Goal: Book appointment/travel/reservation: Book appointment/travel/reservation

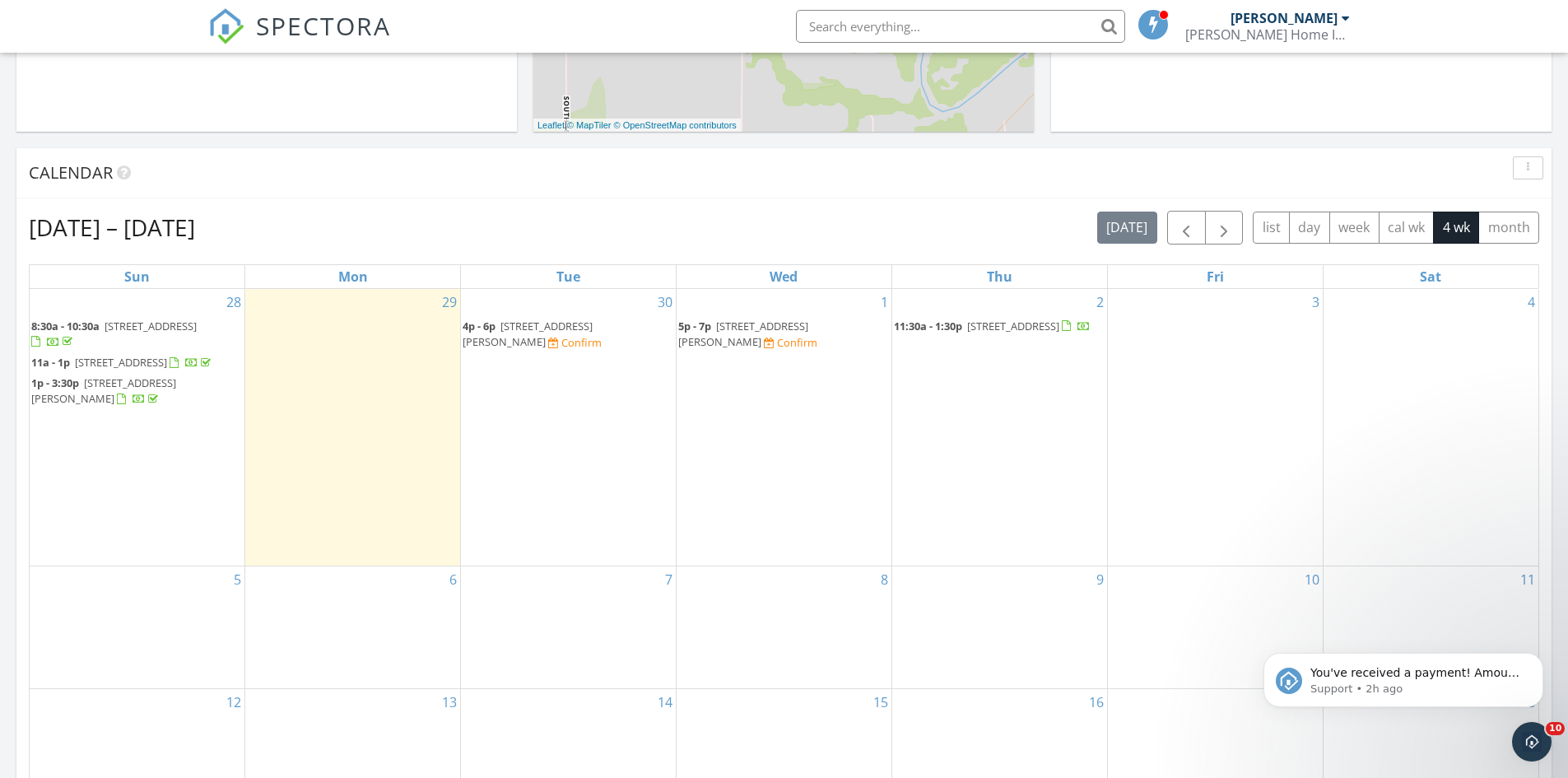
click at [545, 335] on span "4p - 6p 1017 S Dalton, Wichita 67207 Confirm" at bounding box center [568, 335] width 212 height 32
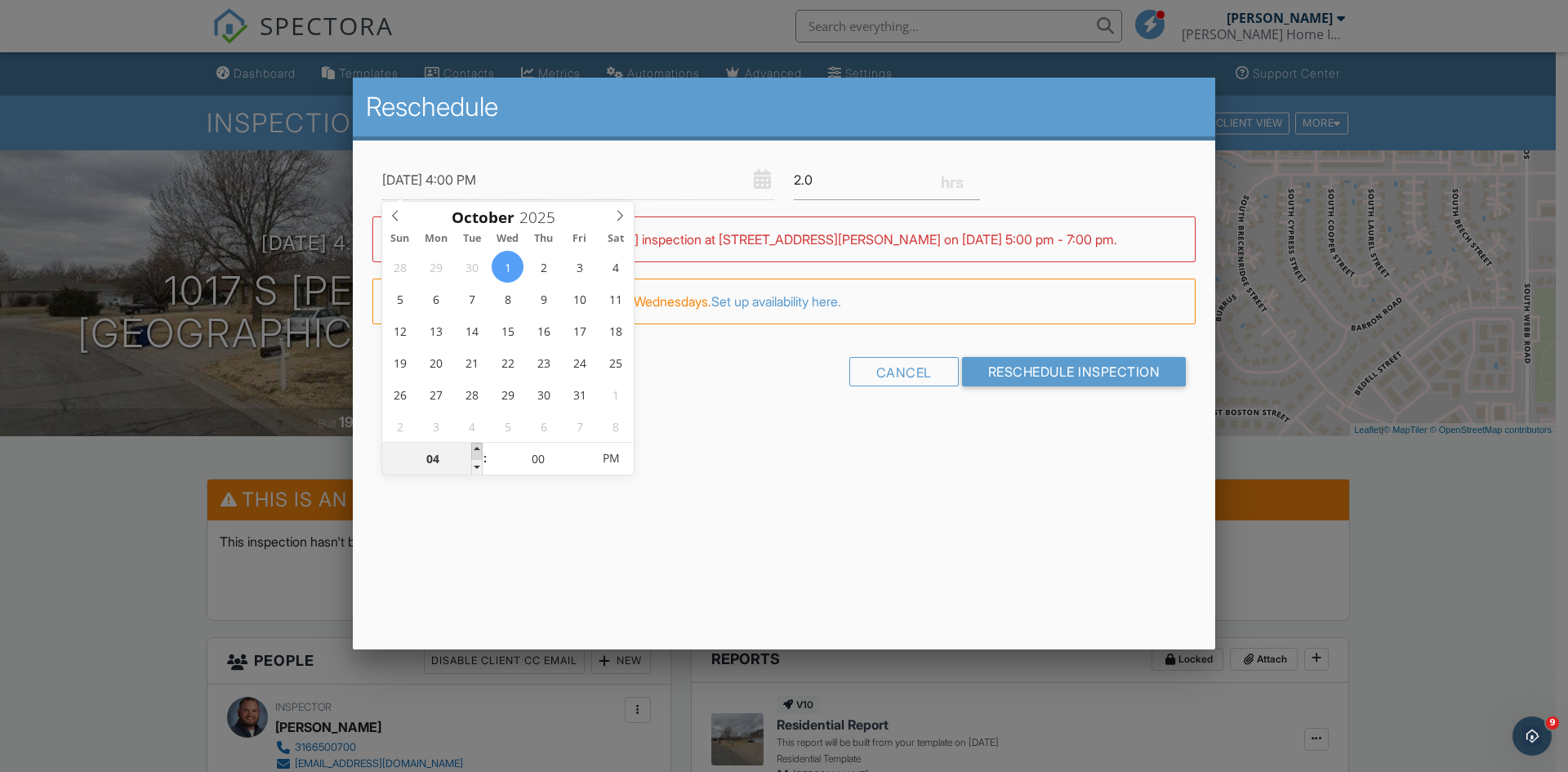
type input "10/01/2025 5:00 PM"
type input "05"
click at [479, 449] on span at bounding box center [477, 450] width 11 height 16
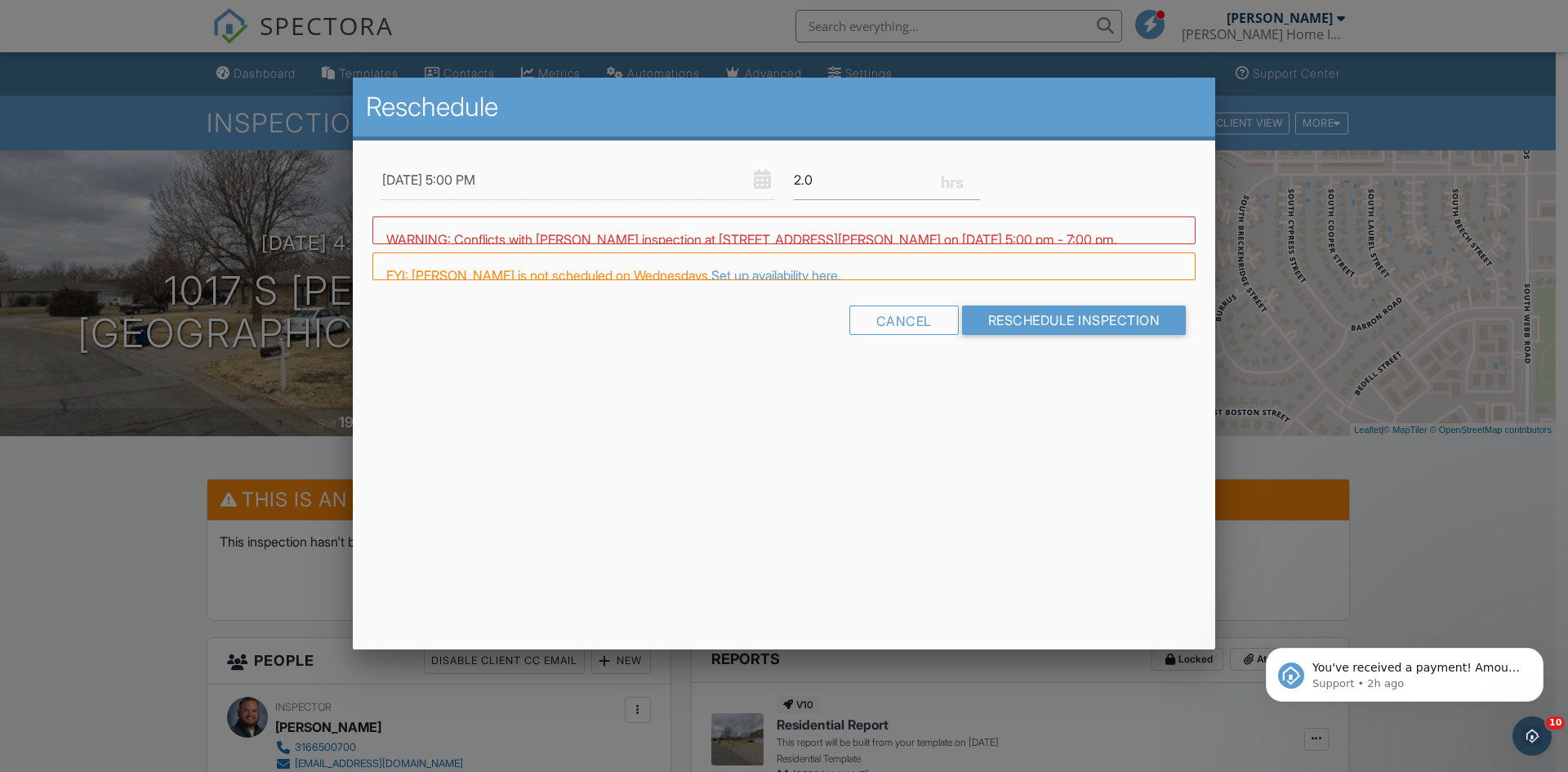
click at [872, 524] on div "Reschedule 10/01/2025 5:00 PM 2.0 Warning: this date/time is in the past. WARNI…" at bounding box center [784, 362] width 863 height 571
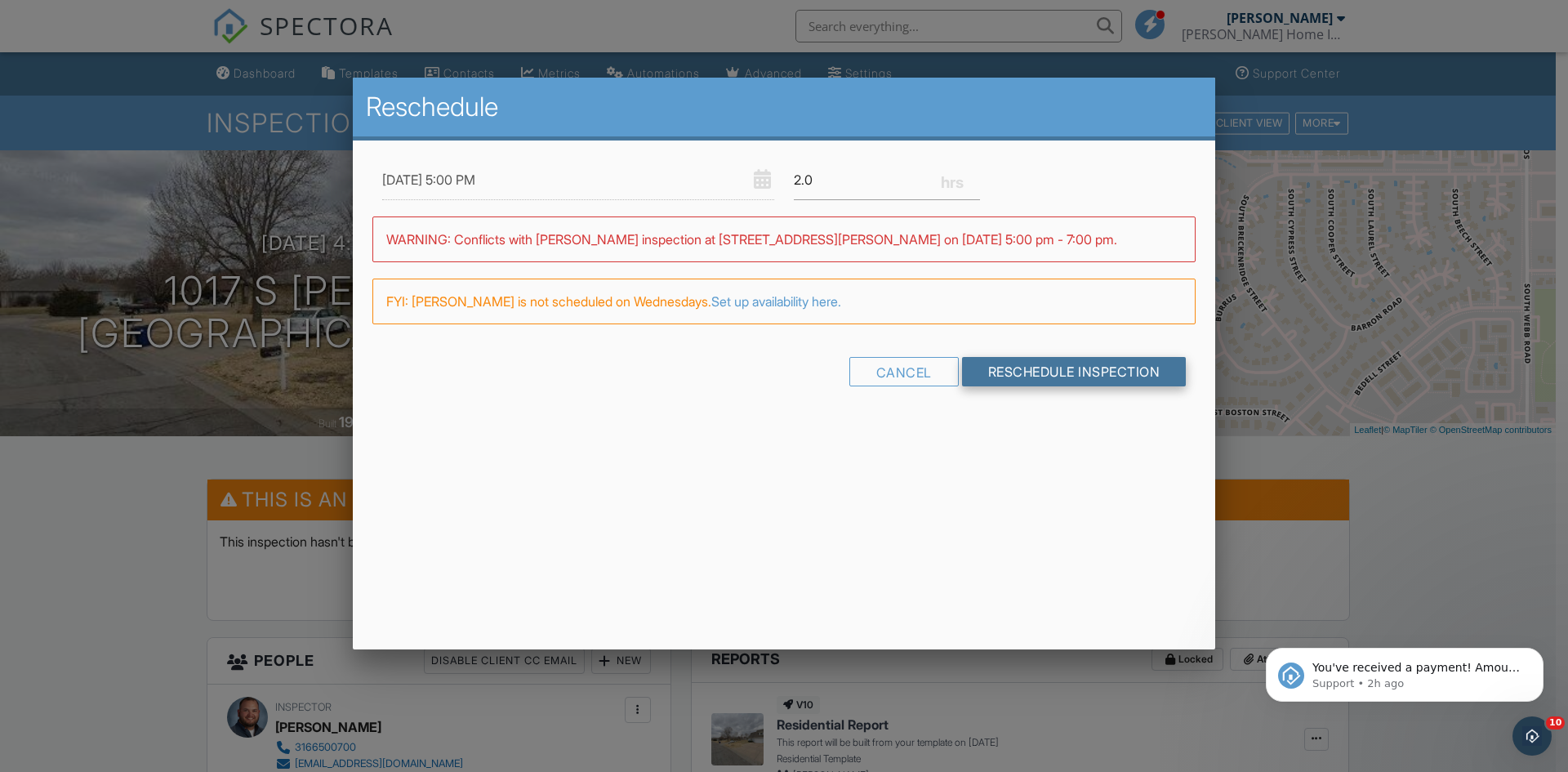
click at [1071, 373] on input "Reschedule Inspection" at bounding box center [1075, 371] width 225 height 29
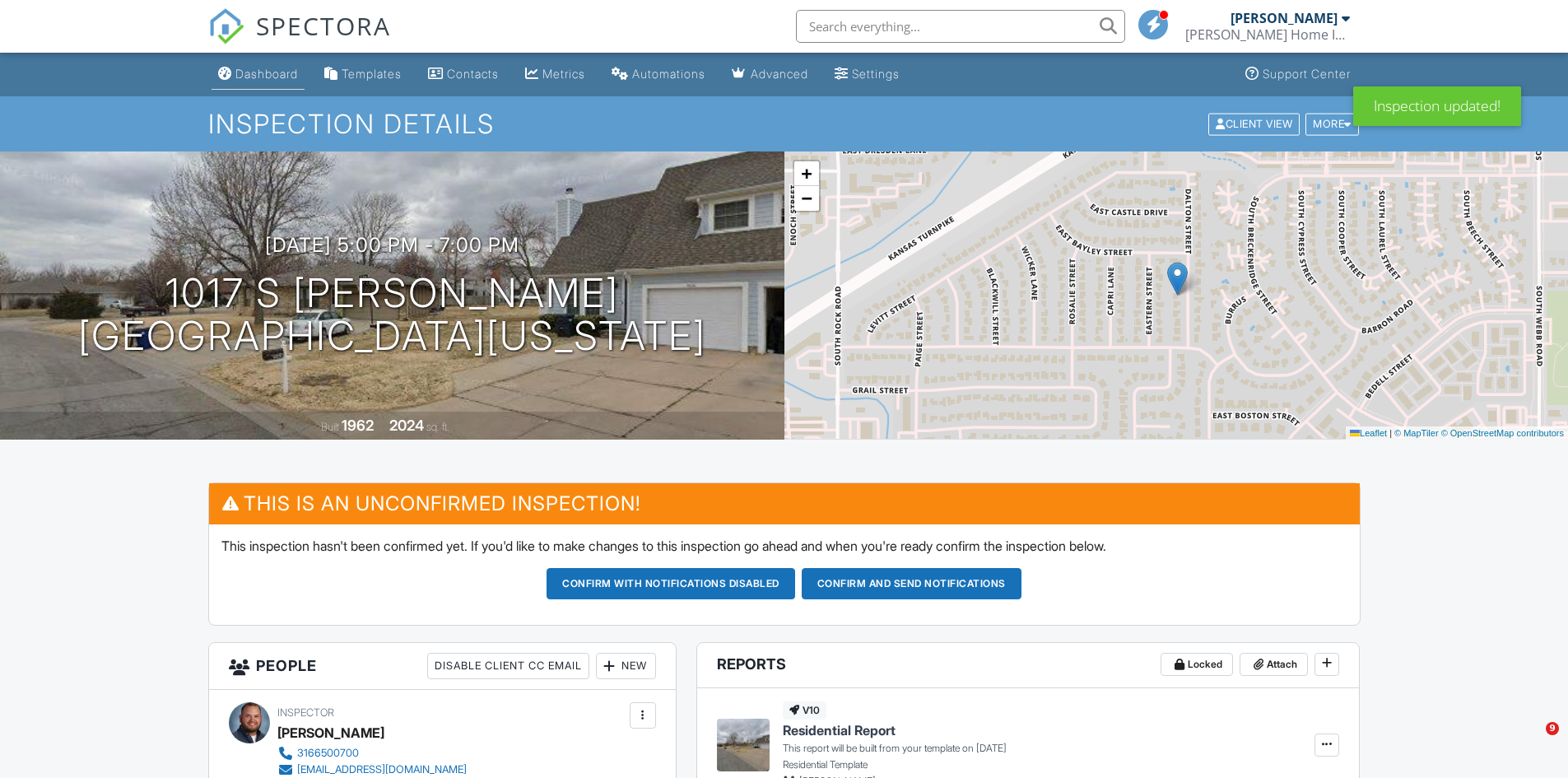
click at [244, 74] on div "Dashboard" at bounding box center [267, 73] width 63 height 14
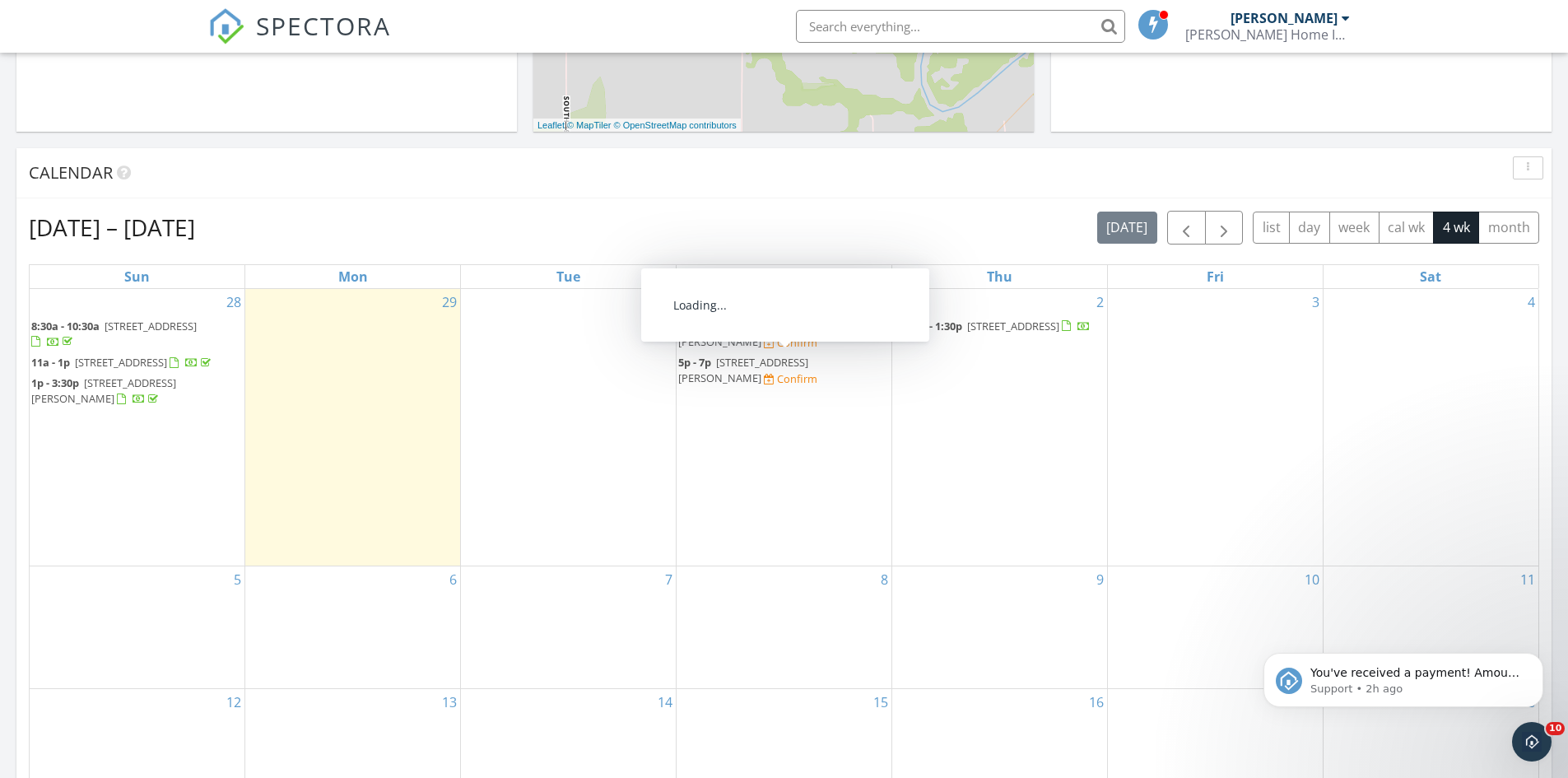
click at [767, 363] on span "422 S Glenn St, Wichita 67213" at bounding box center [743, 370] width 130 height 30
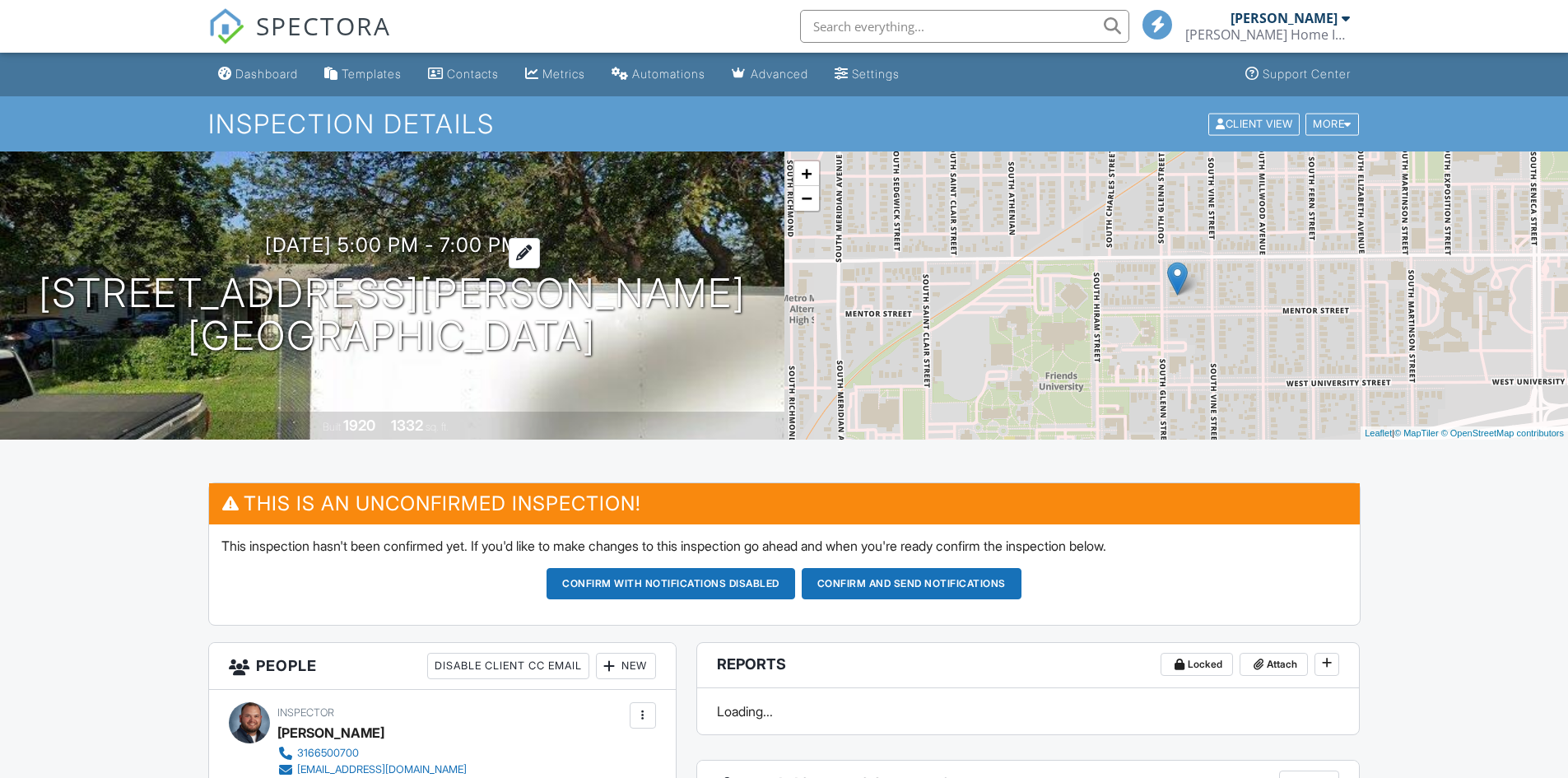
click at [478, 250] on h3 "[DATE] 5:00 pm - 7:00 pm" at bounding box center [392, 244] width 254 height 22
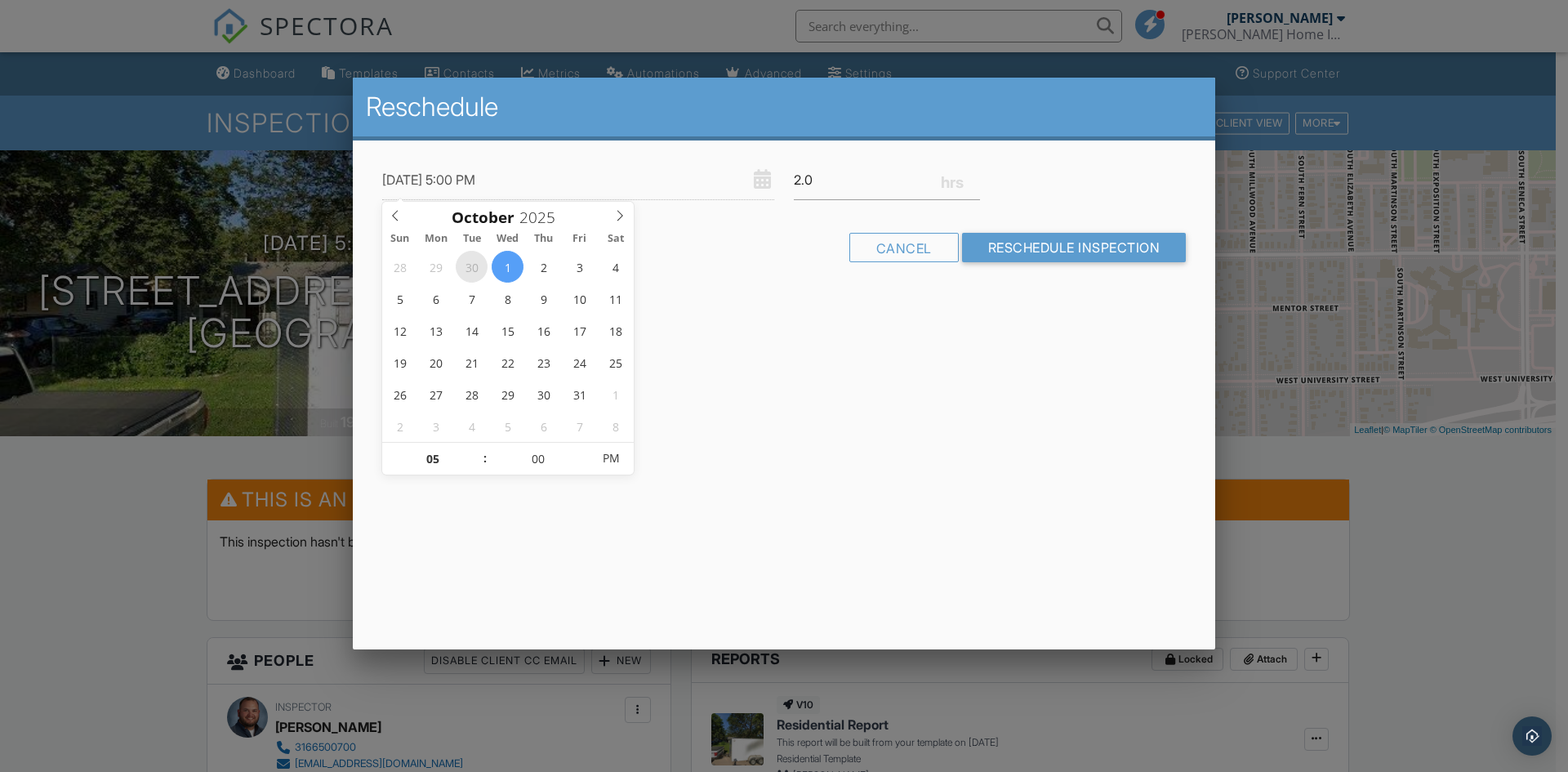
type input "[DATE] 5:00 PM"
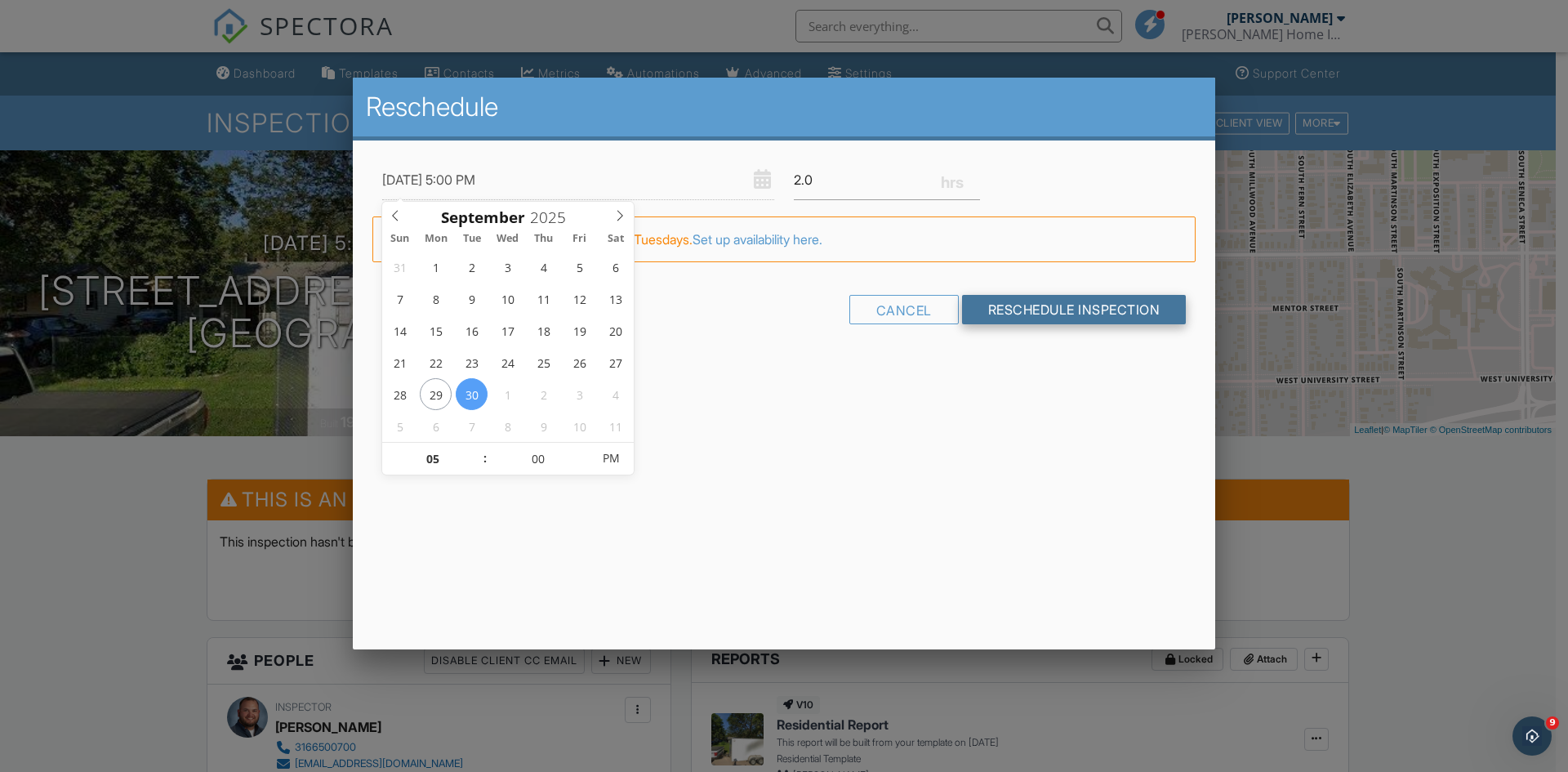
click at [1037, 317] on input "Reschedule Inspection" at bounding box center [1075, 309] width 225 height 29
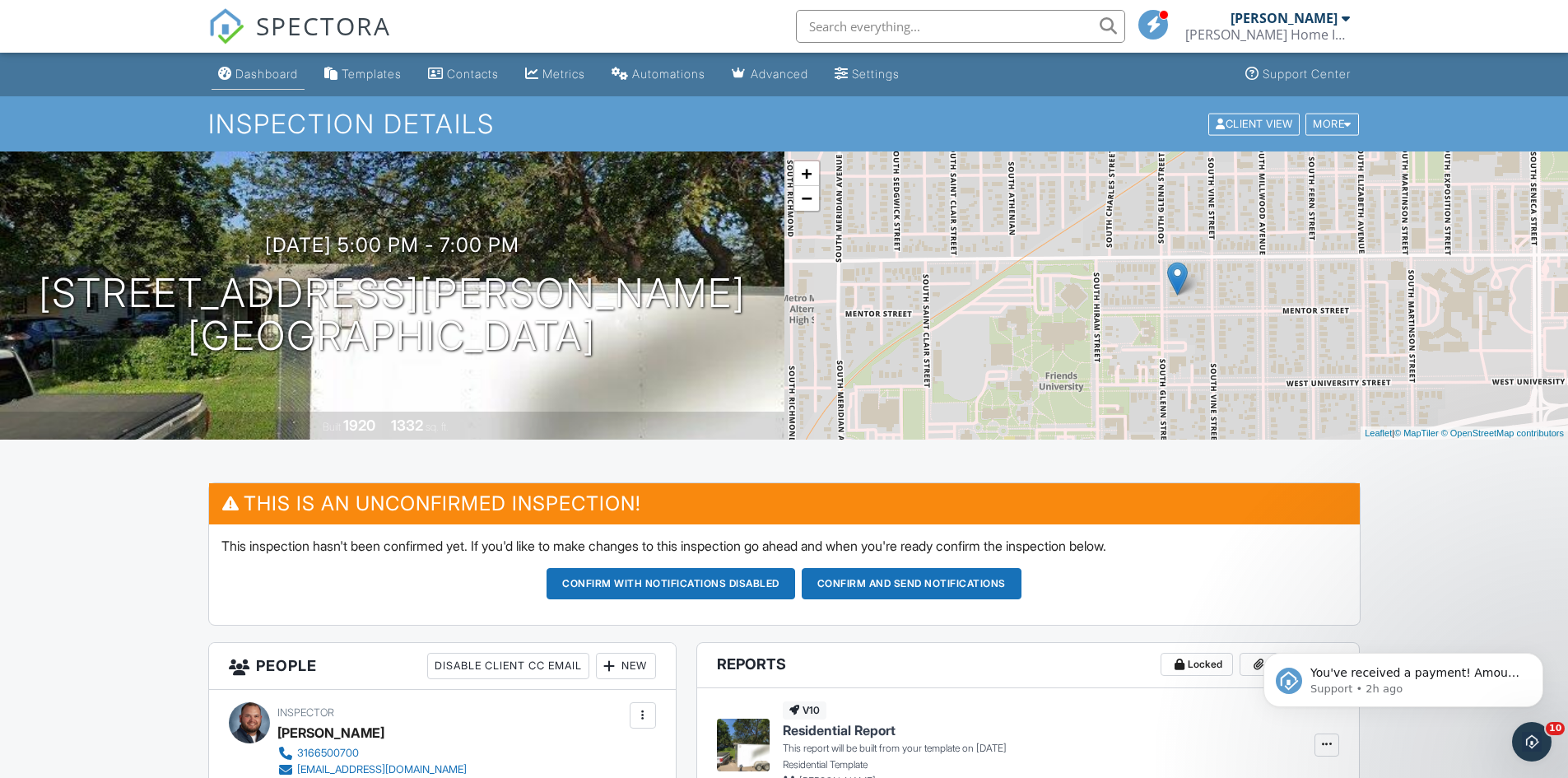
click at [251, 70] on div "Dashboard" at bounding box center [267, 73] width 63 height 14
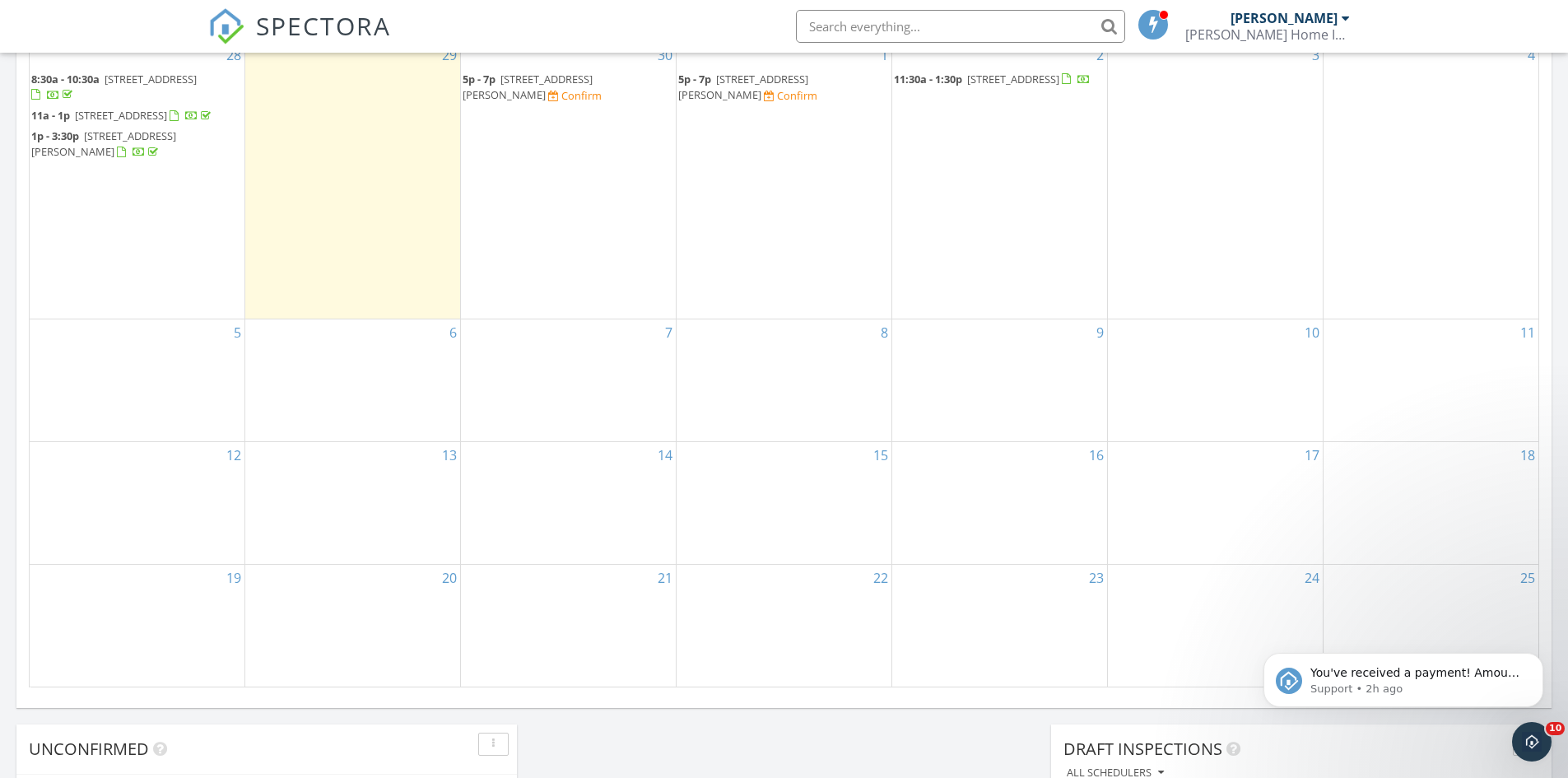
click at [731, 84] on span "1017 S Dalton, Wichita 67207" at bounding box center [743, 86] width 130 height 30
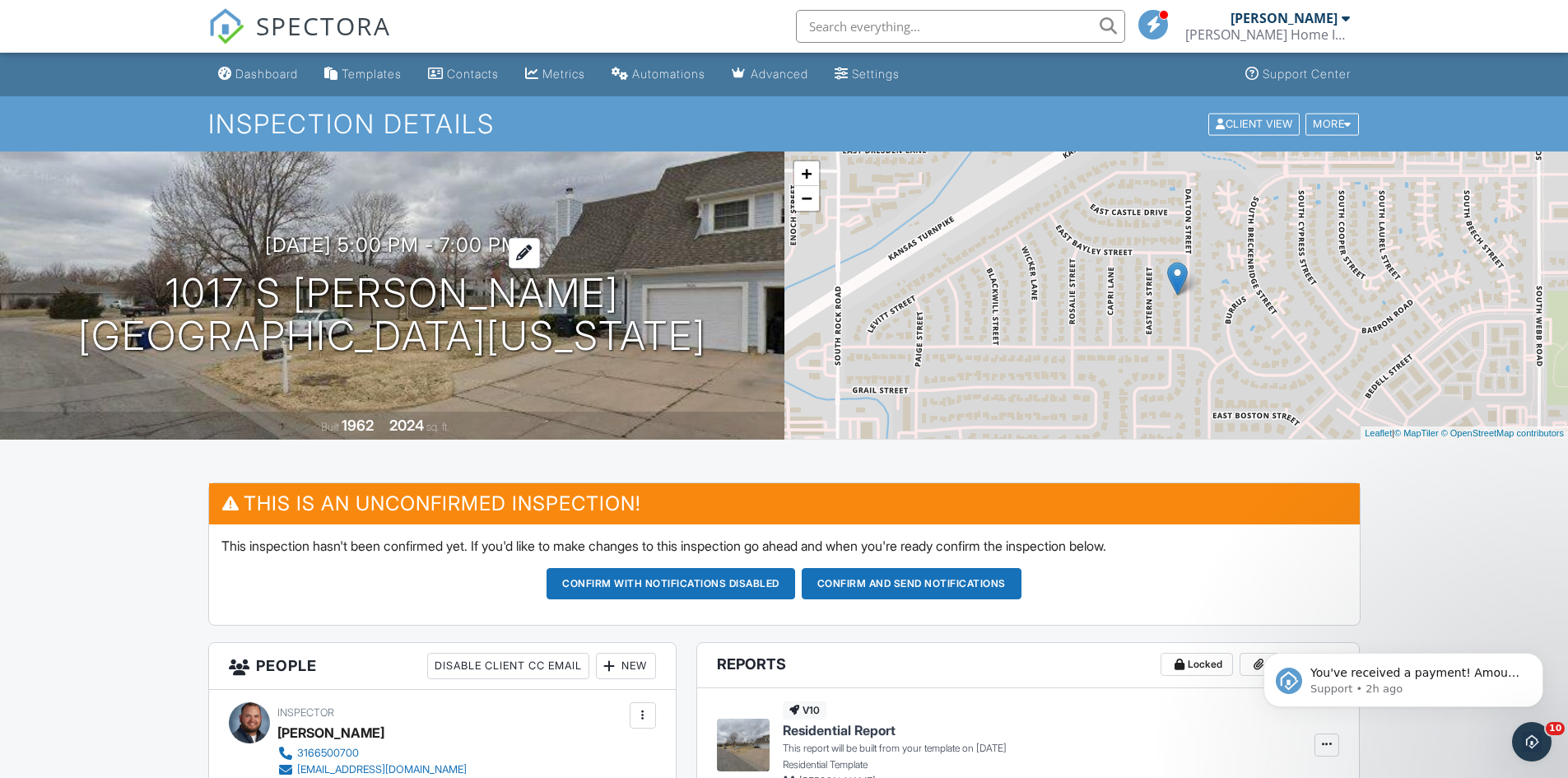
click at [421, 243] on h3 "10/01/2025 5:00 pm - 7:00 pm" at bounding box center [392, 244] width 254 height 22
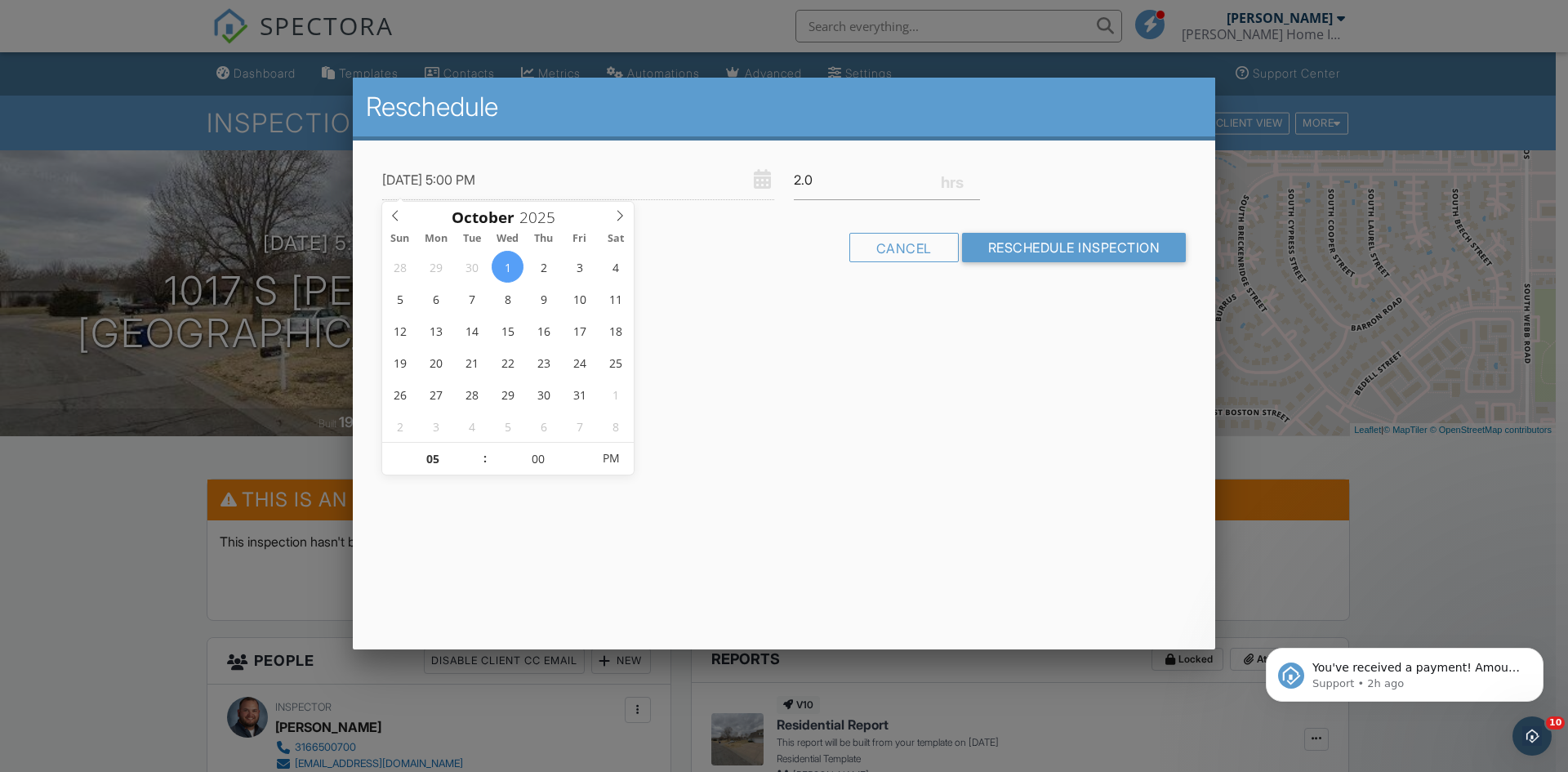
click at [743, 331] on div "Reschedule 10/01/2025 5:00 PM 2.0 Warning: this date/time is in the past. Cance…" at bounding box center [784, 362] width 863 height 571
click at [509, 178] on input "10/01/2025 5:00 PM" at bounding box center [578, 180] width 392 height 40
type input "[DATE] 5:00 PM"
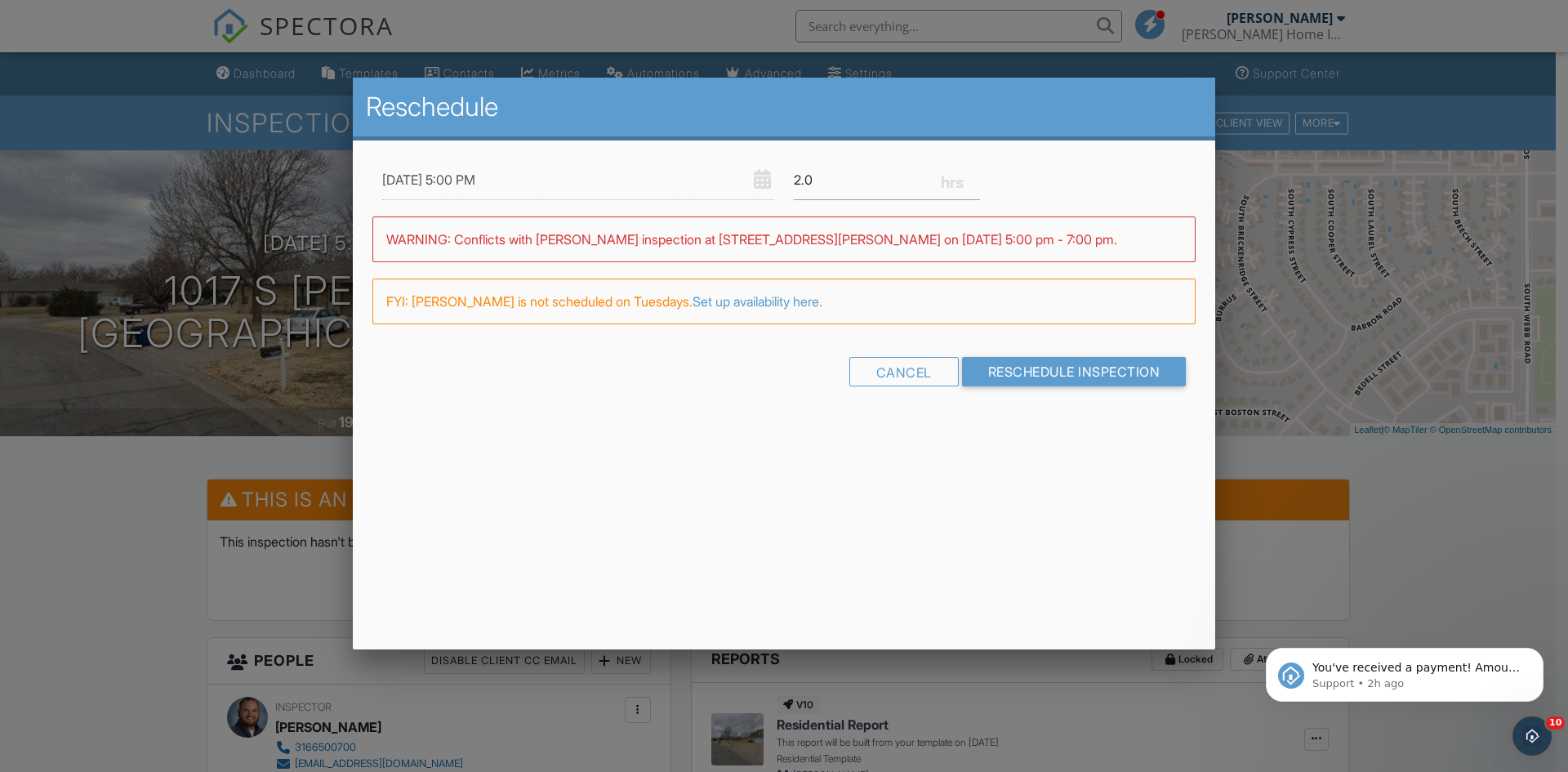
click at [824, 468] on div "Reschedule 09/30/2025 5:00 PM 2.0 Warning: this date/time is in the past. WARNI…" at bounding box center [784, 362] width 863 height 571
click at [1010, 377] on input "Reschedule Inspection" at bounding box center [1075, 371] width 225 height 29
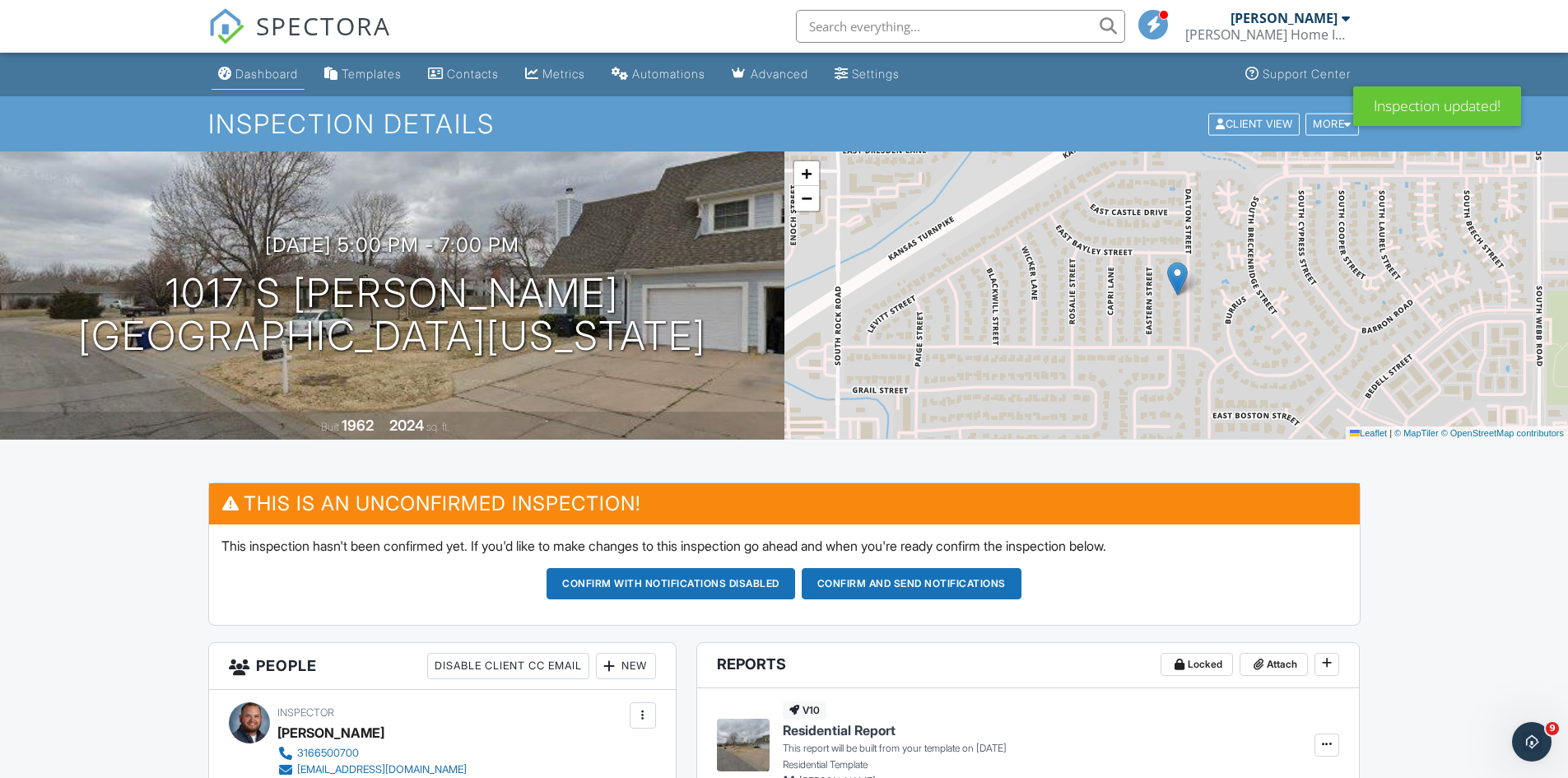
click at [279, 84] on link "Dashboard" at bounding box center [258, 74] width 93 height 30
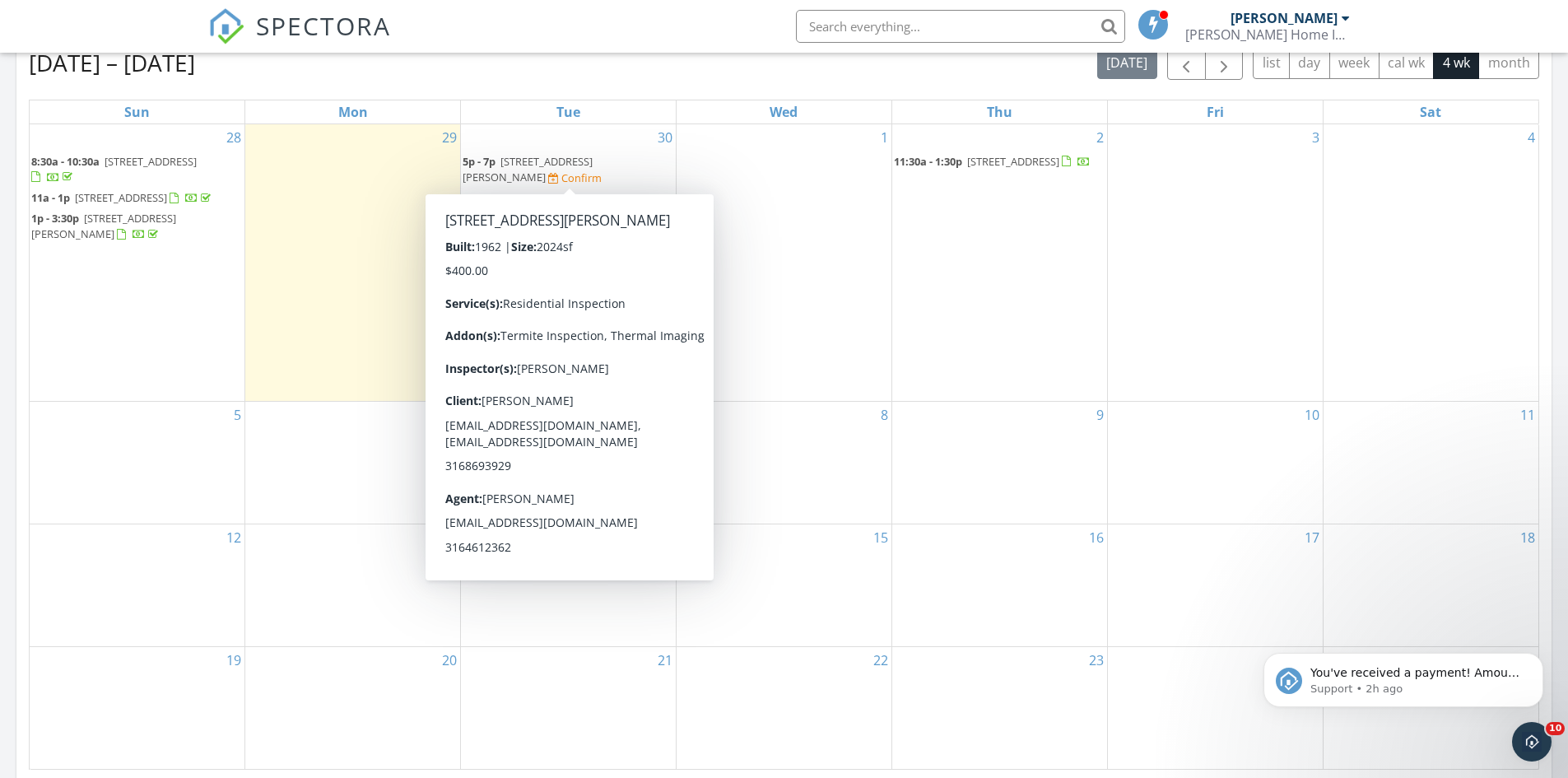
click at [572, 160] on span "1017 S Dalton, Wichita 67207" at bounding box center [527, 169] width 130 height 30
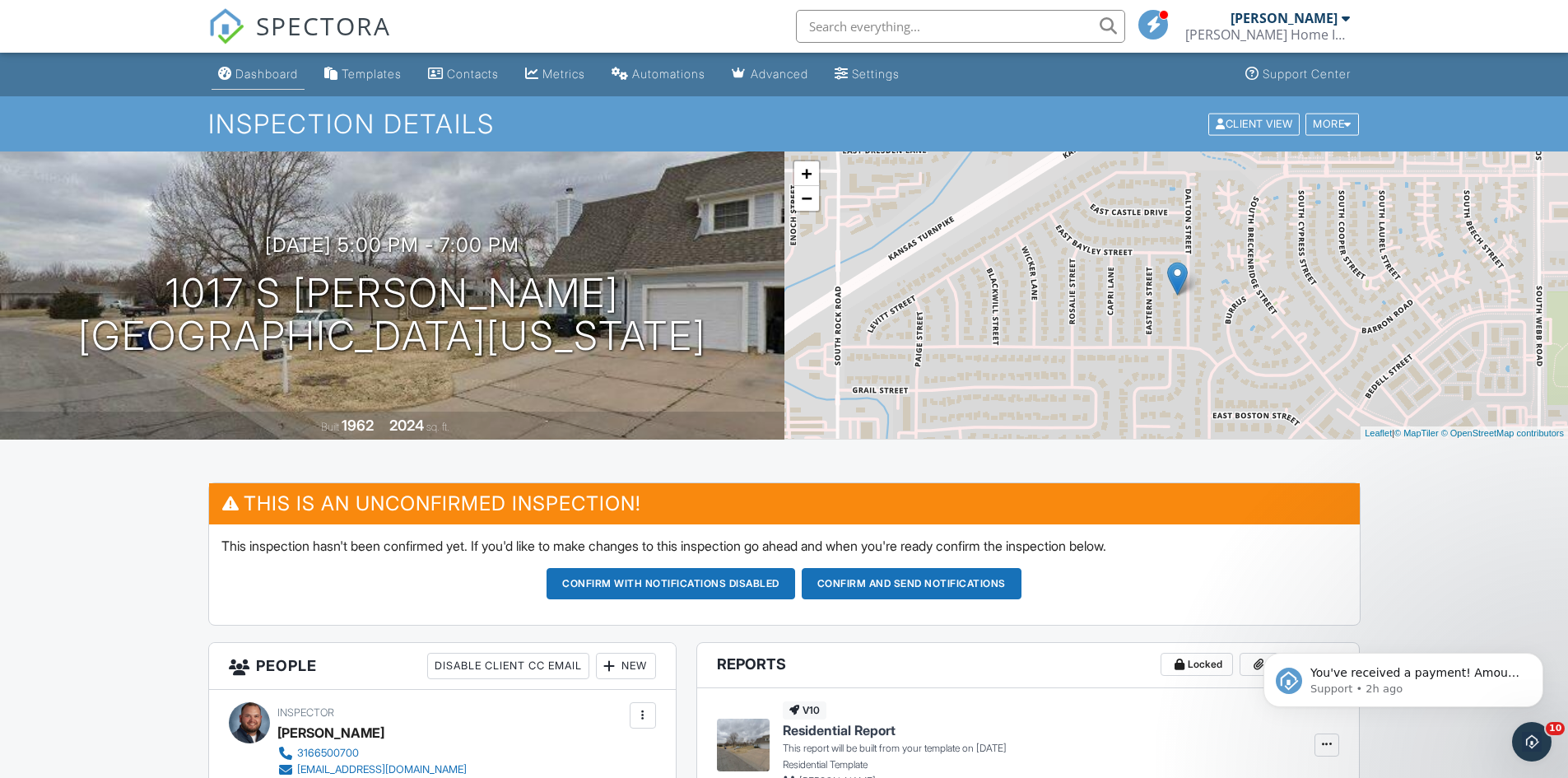
click at [259, 75] on div "Dashboard" at bounding box center [267, 73] width 63 height 14
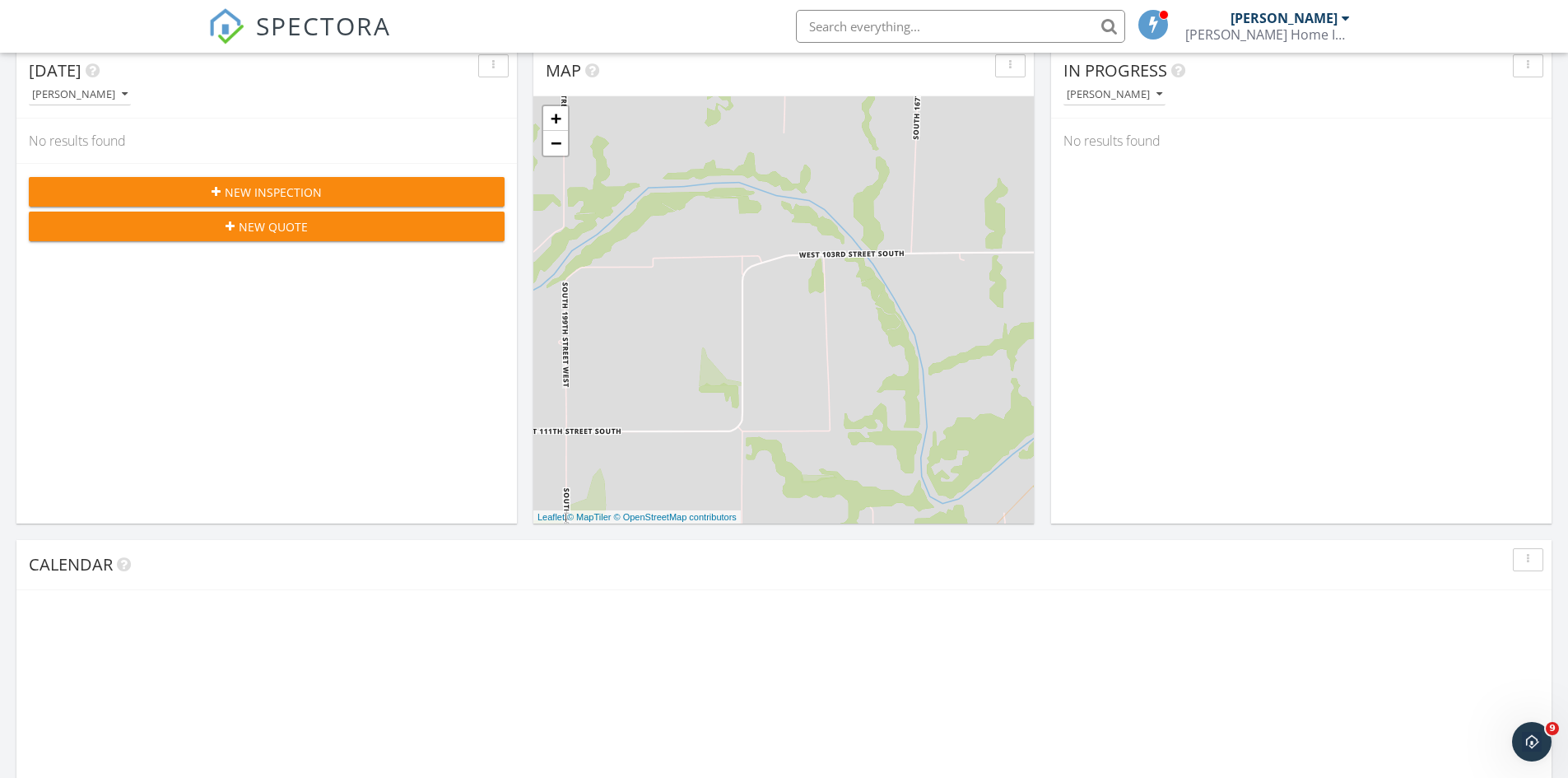
scroll to position [513, 0]
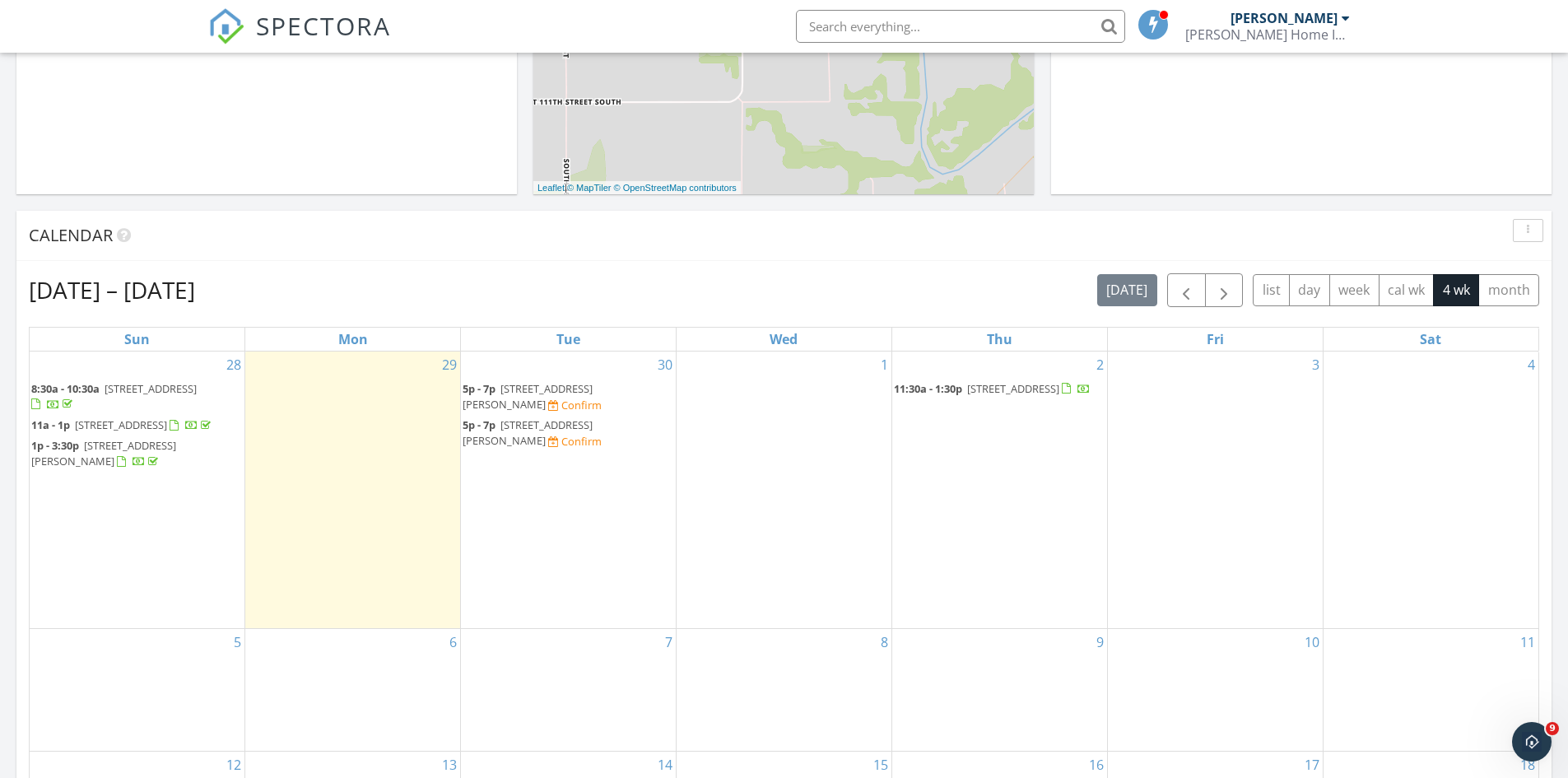
click at [562, 433] on span "5p - 7p [STREET_ADDRESS][PERSON_NAME] Confirm" at bounding box center [568, 434] width 212 height 32
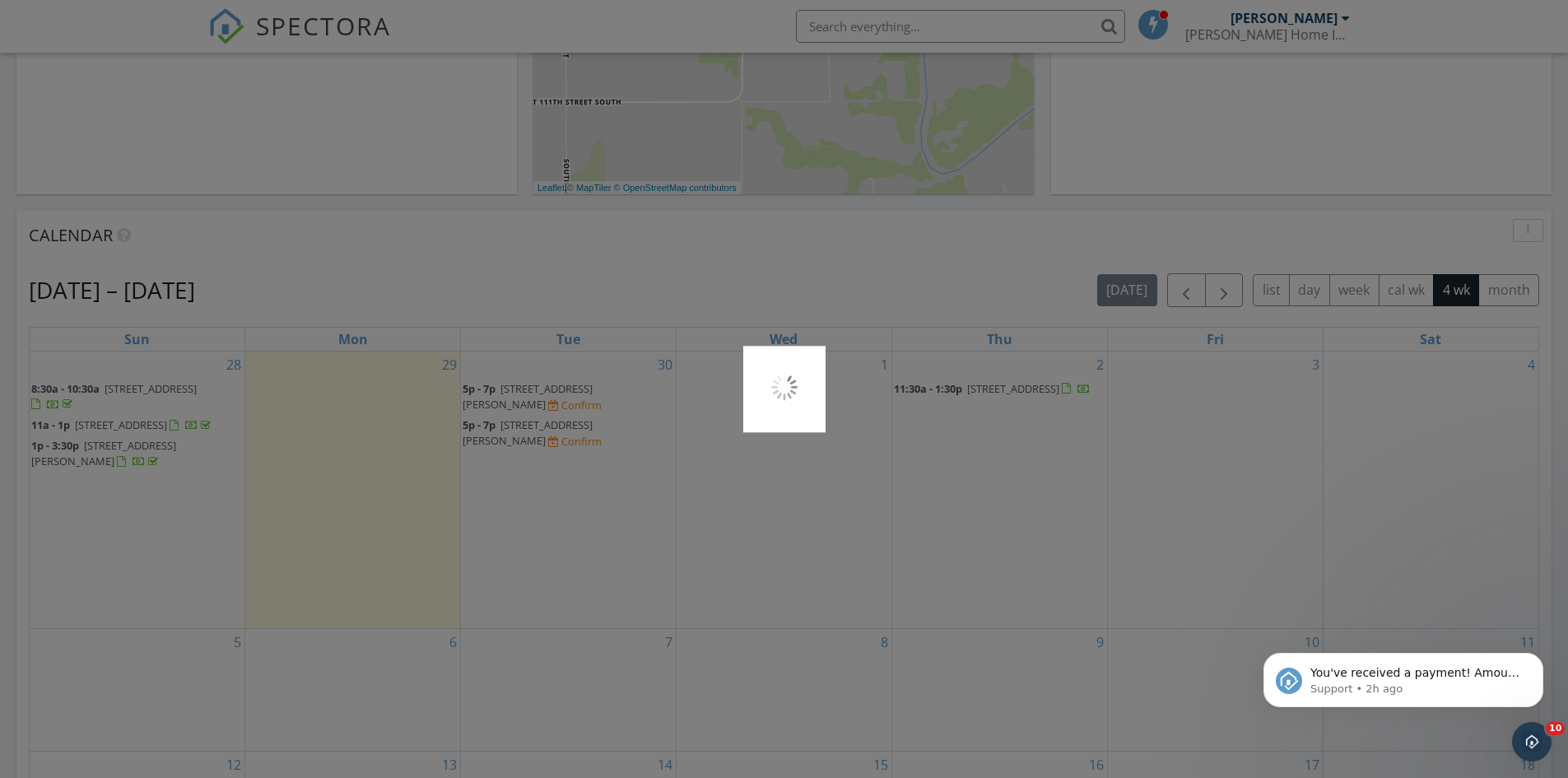
scroll to position [0, 0]
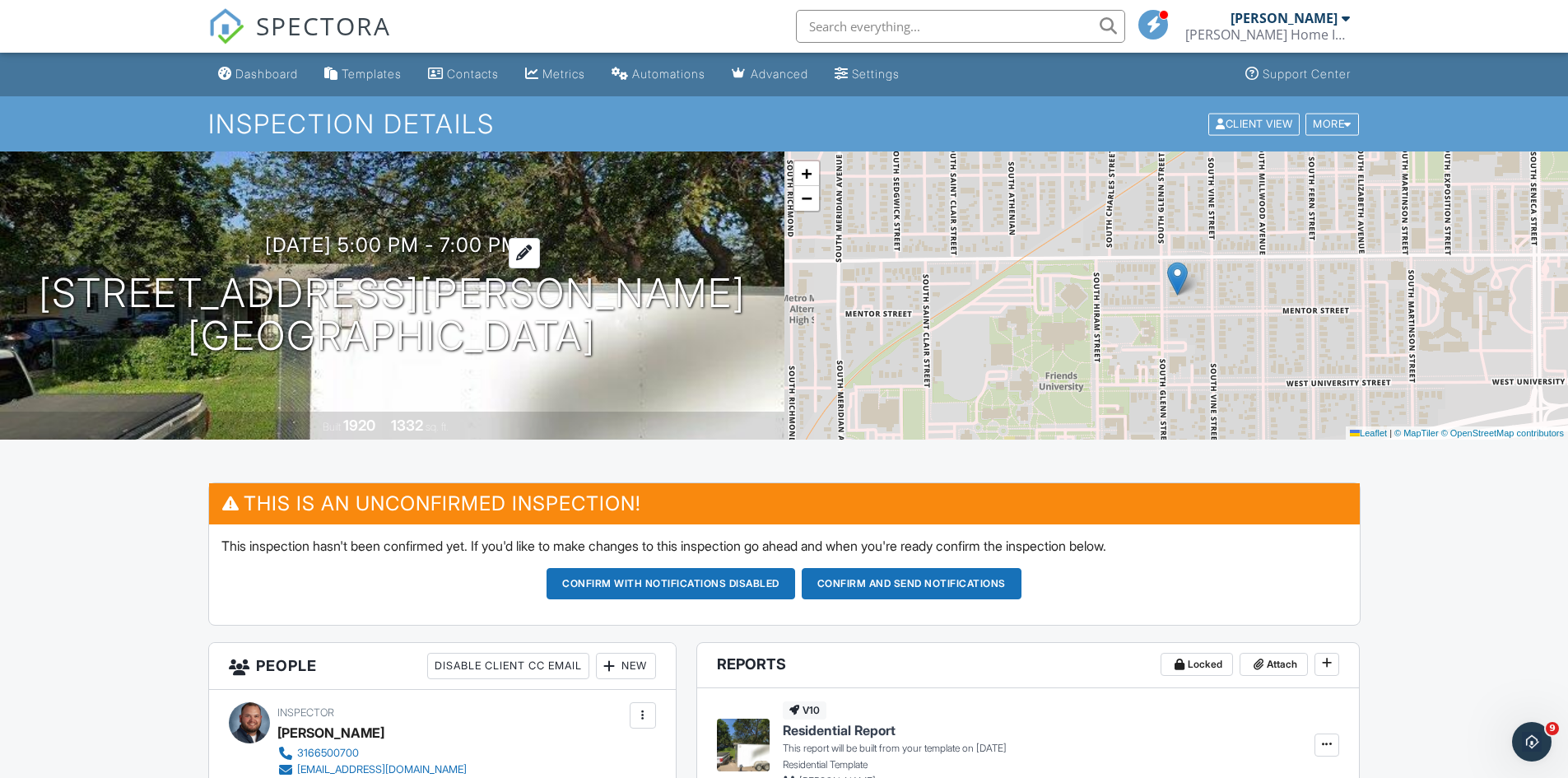
click at [421, 245] on h3 "[DATE] 5:00 pm - 7:00 pm" at bounding box center [392, 244] width 254 height 22
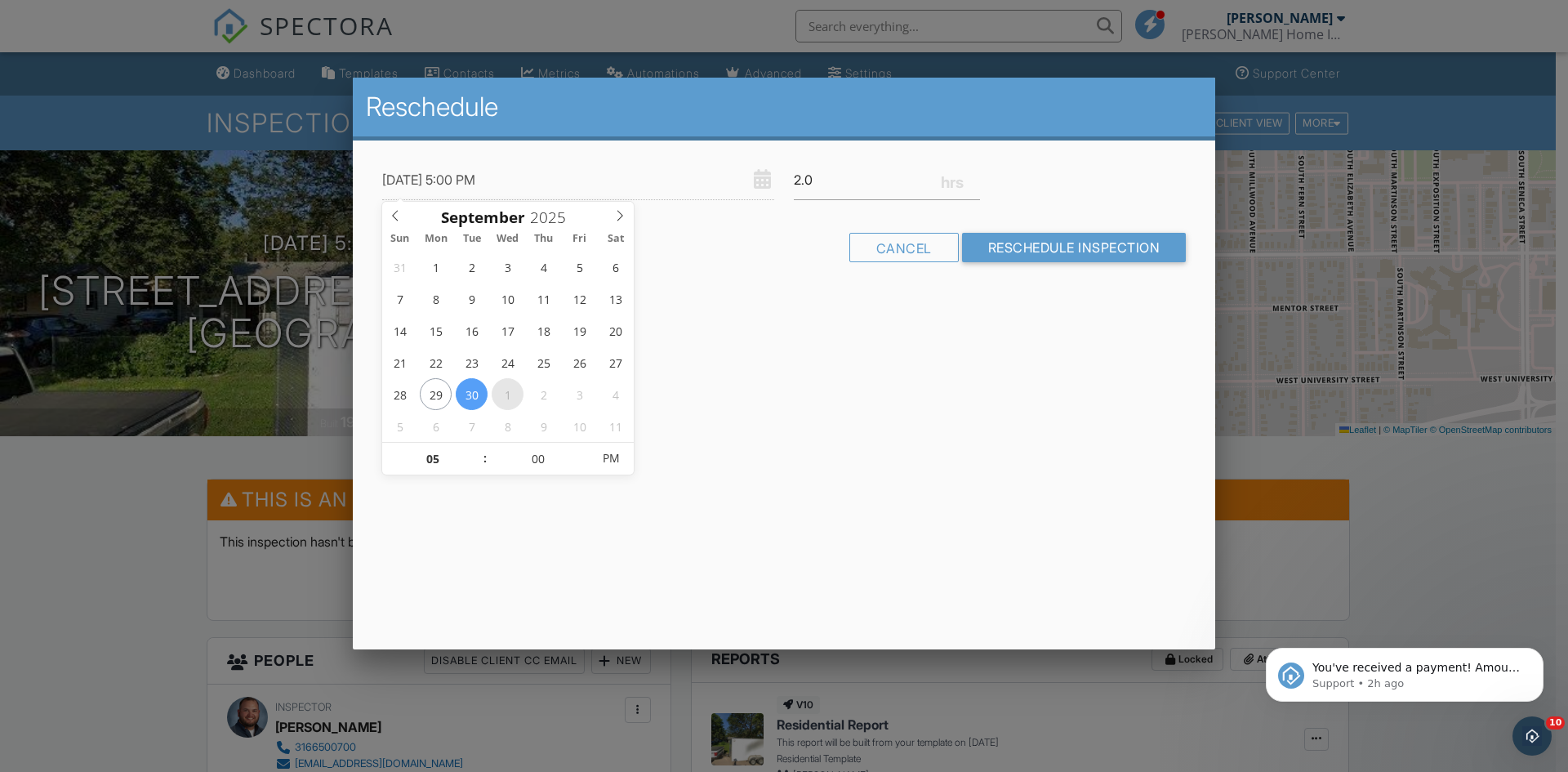
type input "[DATE] 5:00 PM"
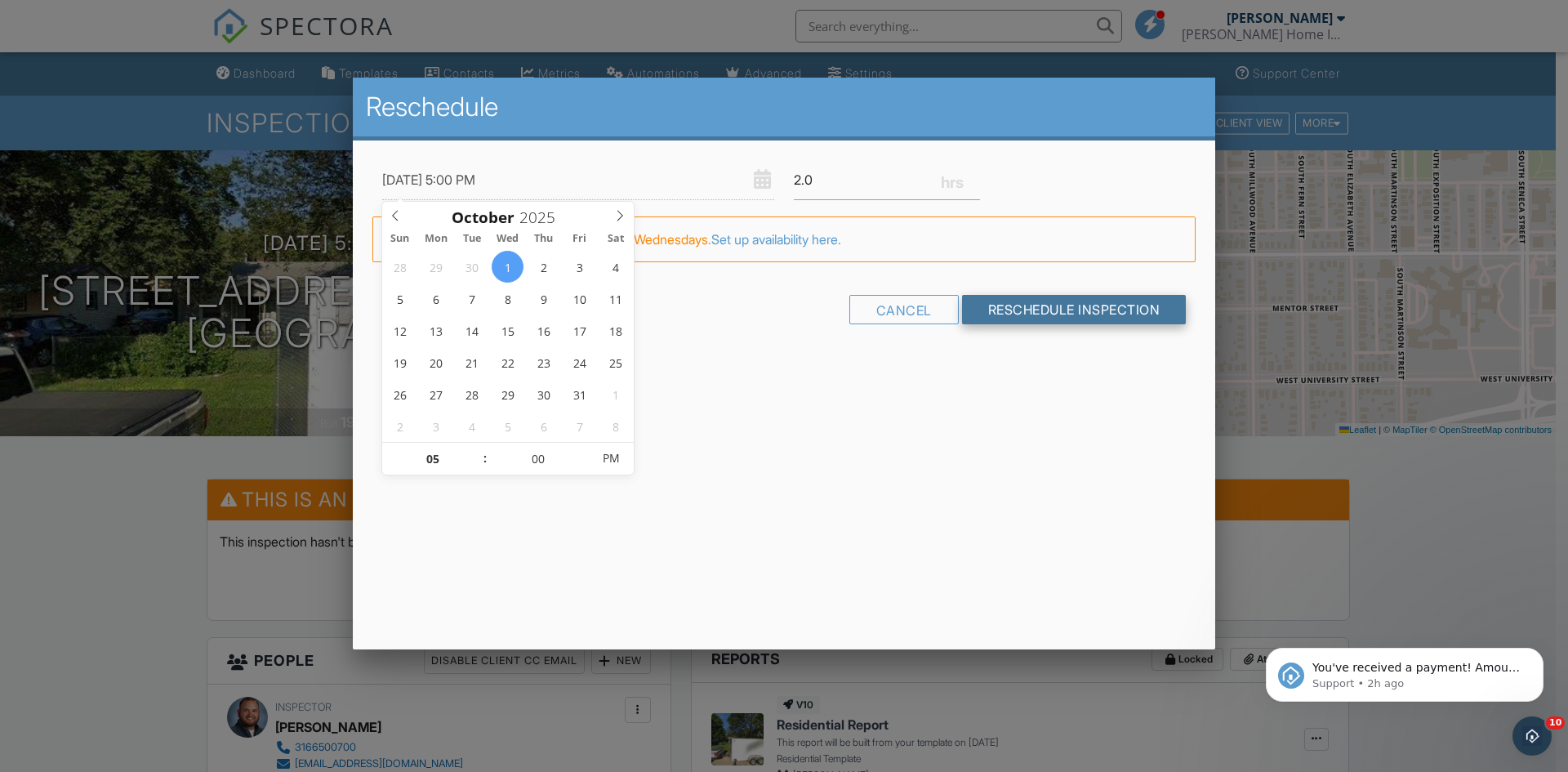
click at [1032, 310] on input "Reschedule Inspection" at bounding box center [1075, 309] width 225 height 29
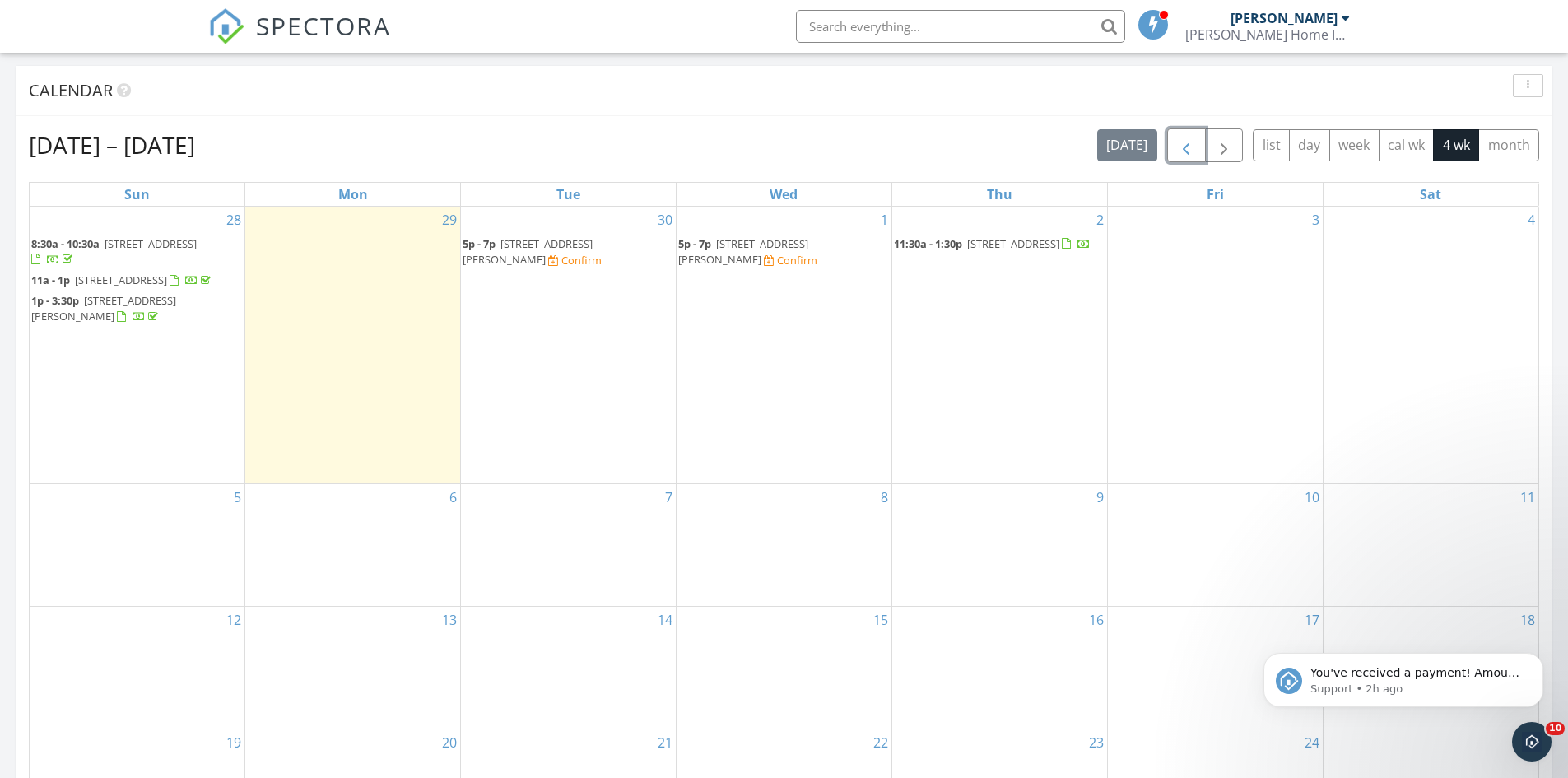
click at [1183, 146] on span "button" at bounding box center [1185, 145] width 20 height 20
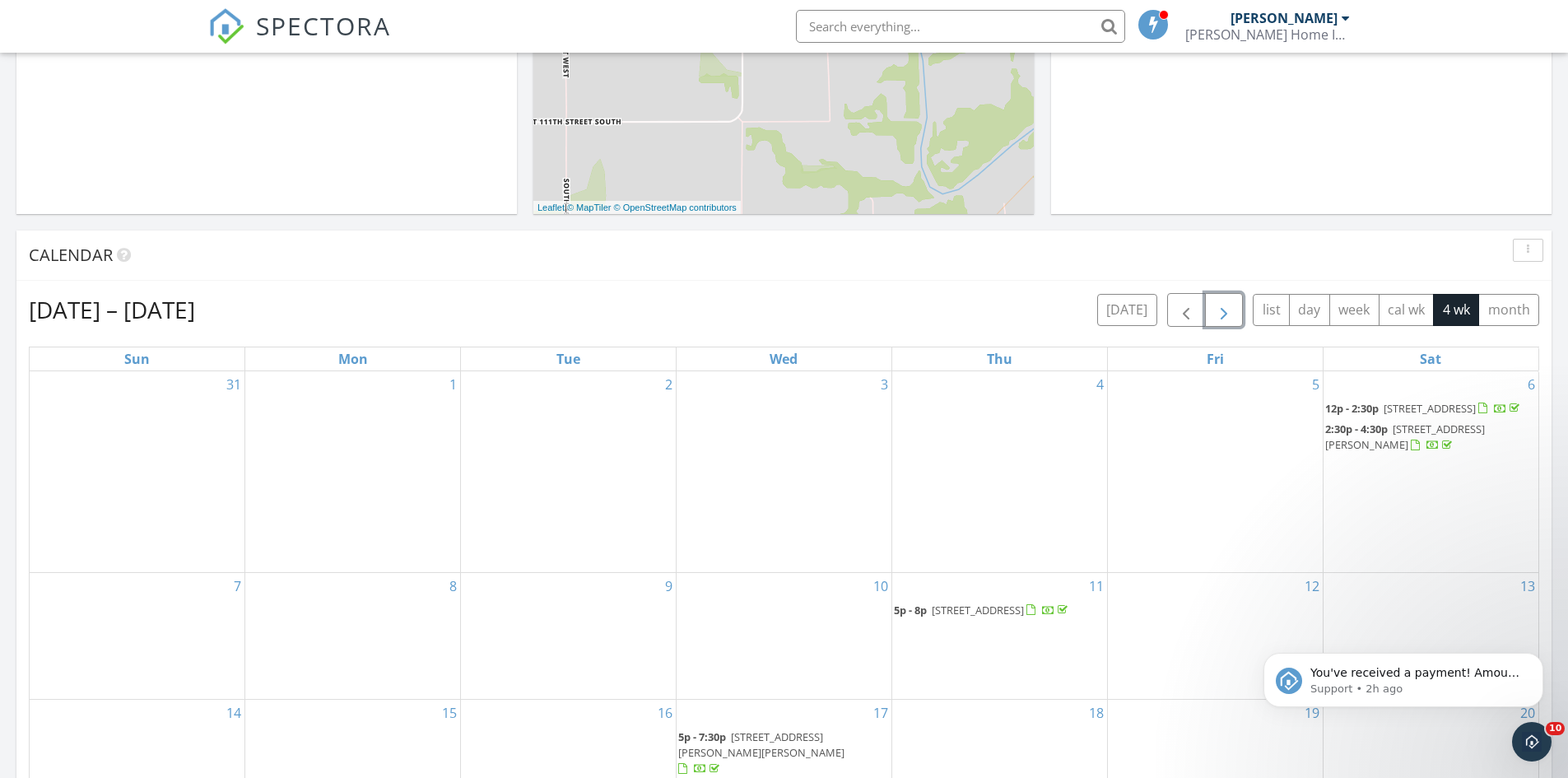
click at [1226, 316] on span "button" at bounding box center [1223, 310] width 20 height 20
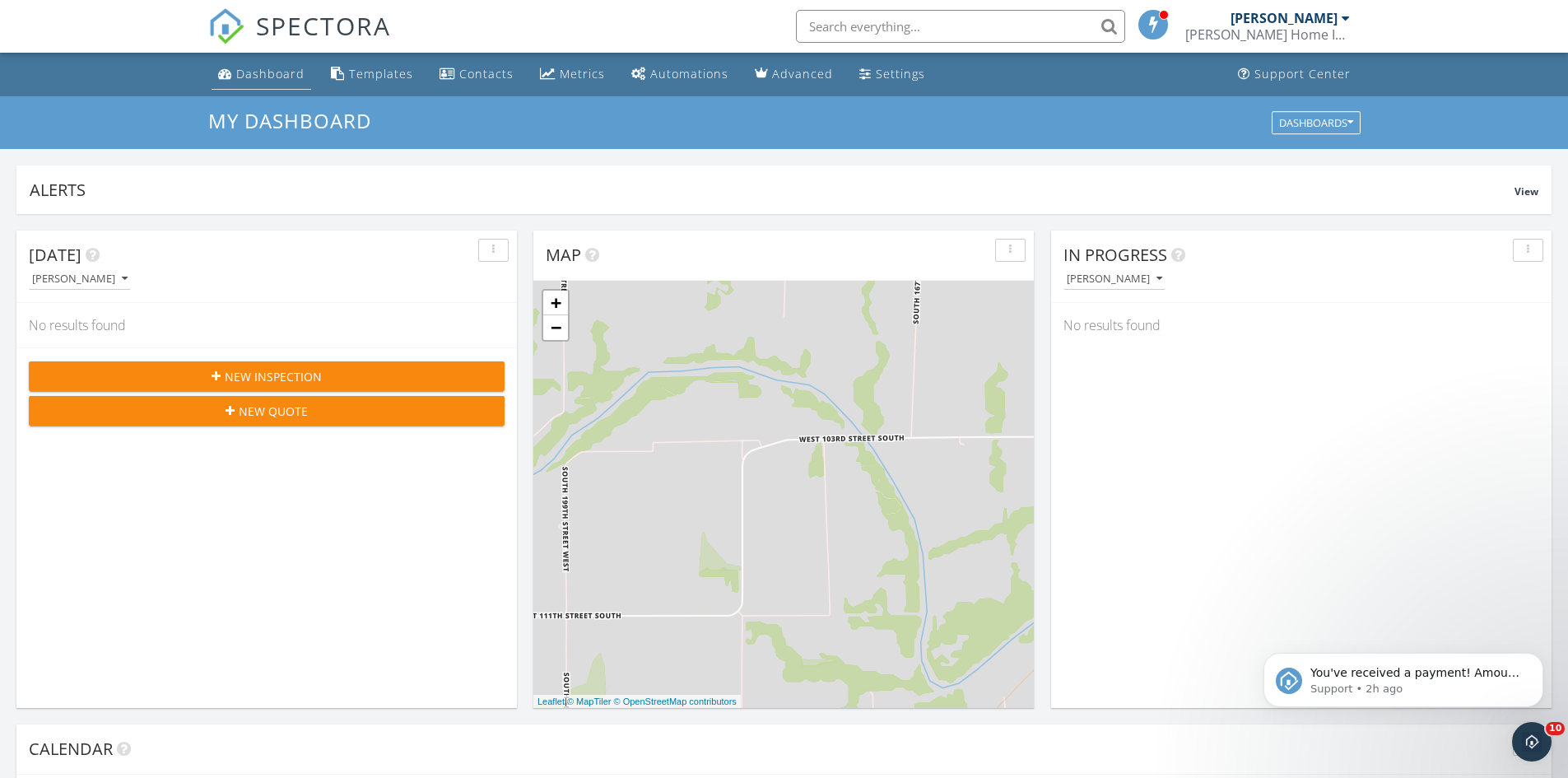
click at [268, 69] on div "Dashboard" at bounding box center [271, 73] width 68 height 15
click at [585, 83] on link "Metrics" at bounding box center [572, 74] width 78 height 30
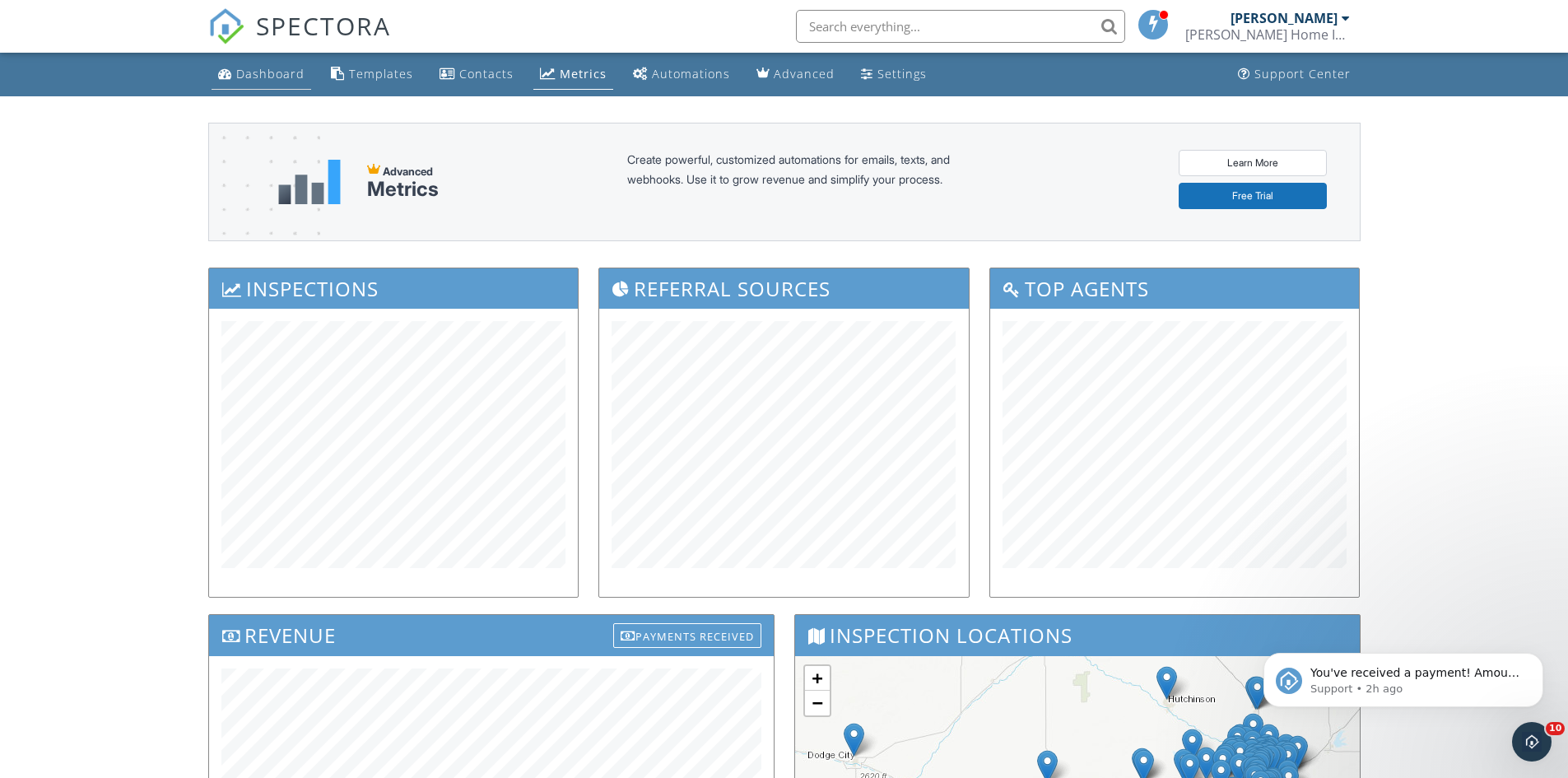
click at [219, 63] on link "Dashboard" at bounding box center [261, 74] width 100 height 30
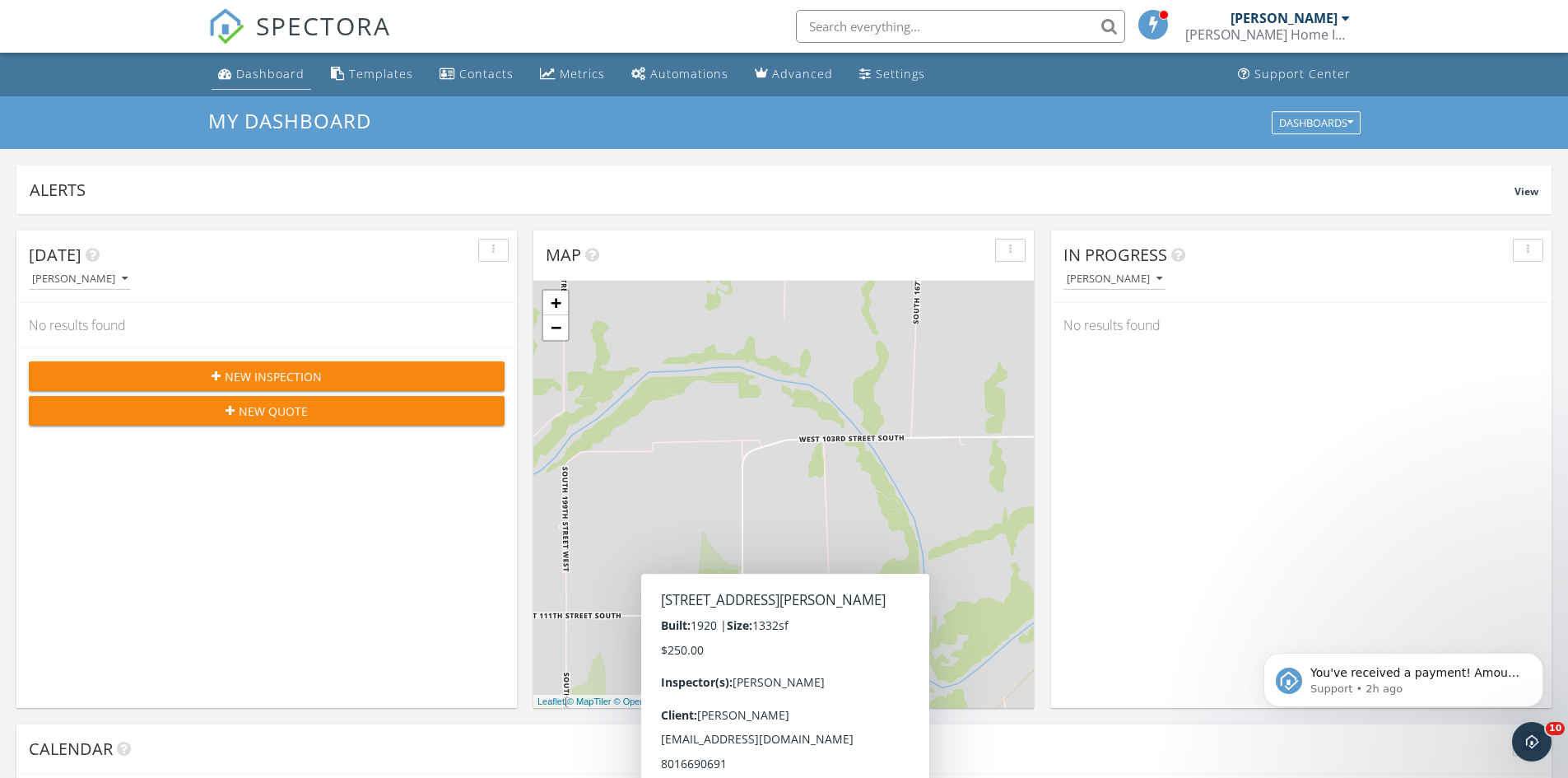
click at [264, 68] on div "Dashboard" at bounding box center [271, 73] width 68 height 15
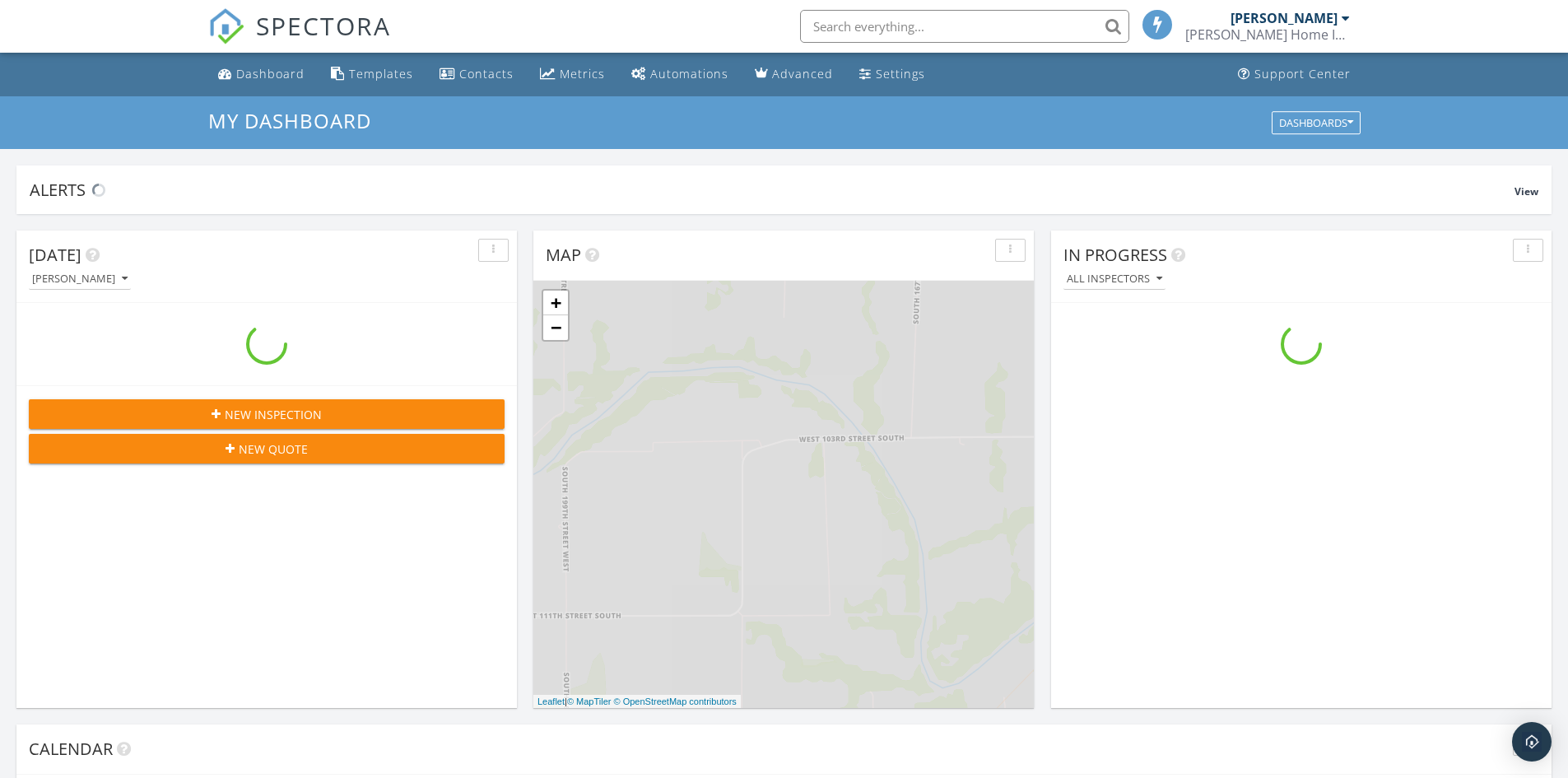
scroll to position [1524, 1594]
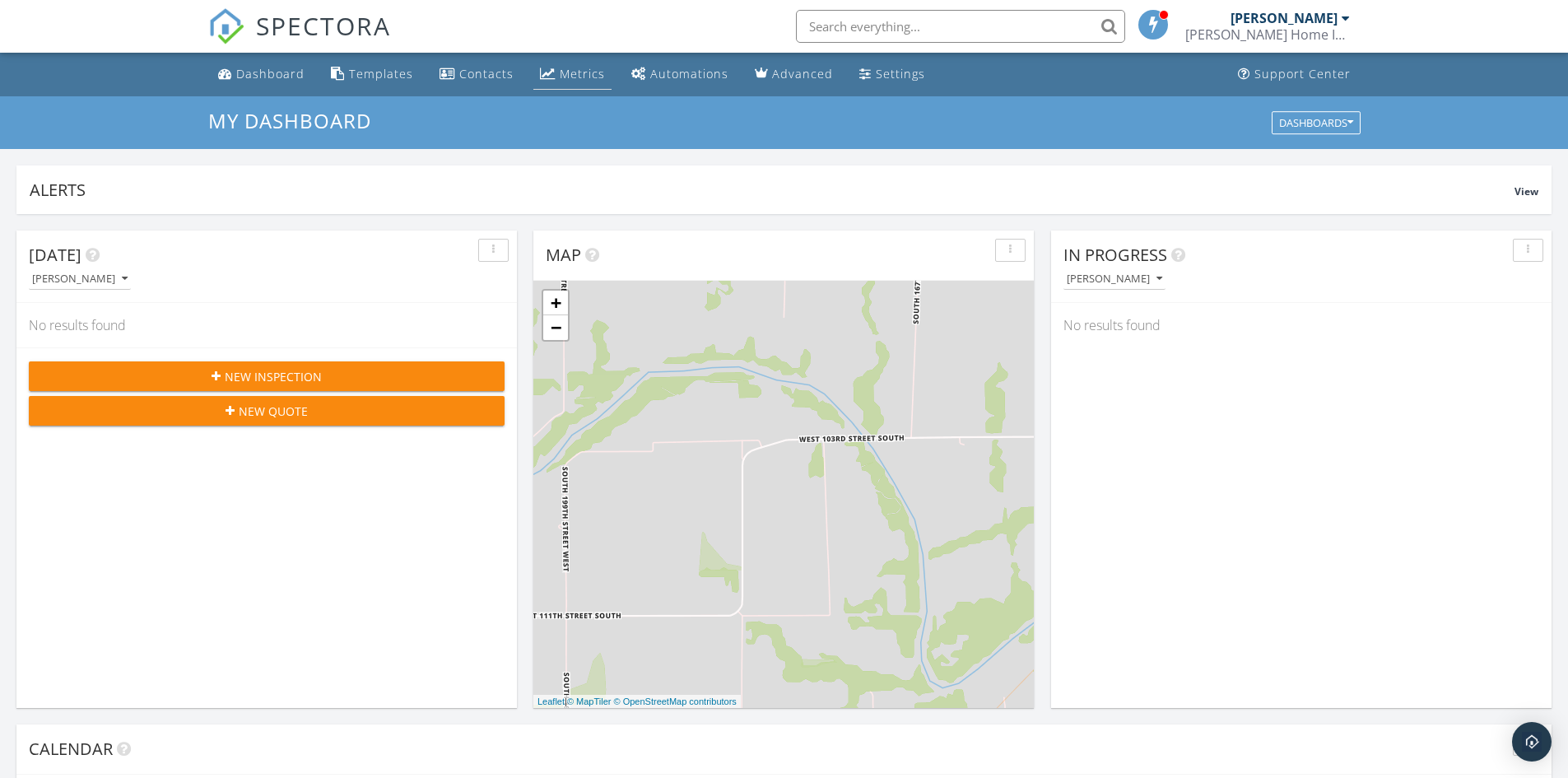
click at [548, 66] on div "Metrics" at bounding box center [548, 73] width 15 height 13
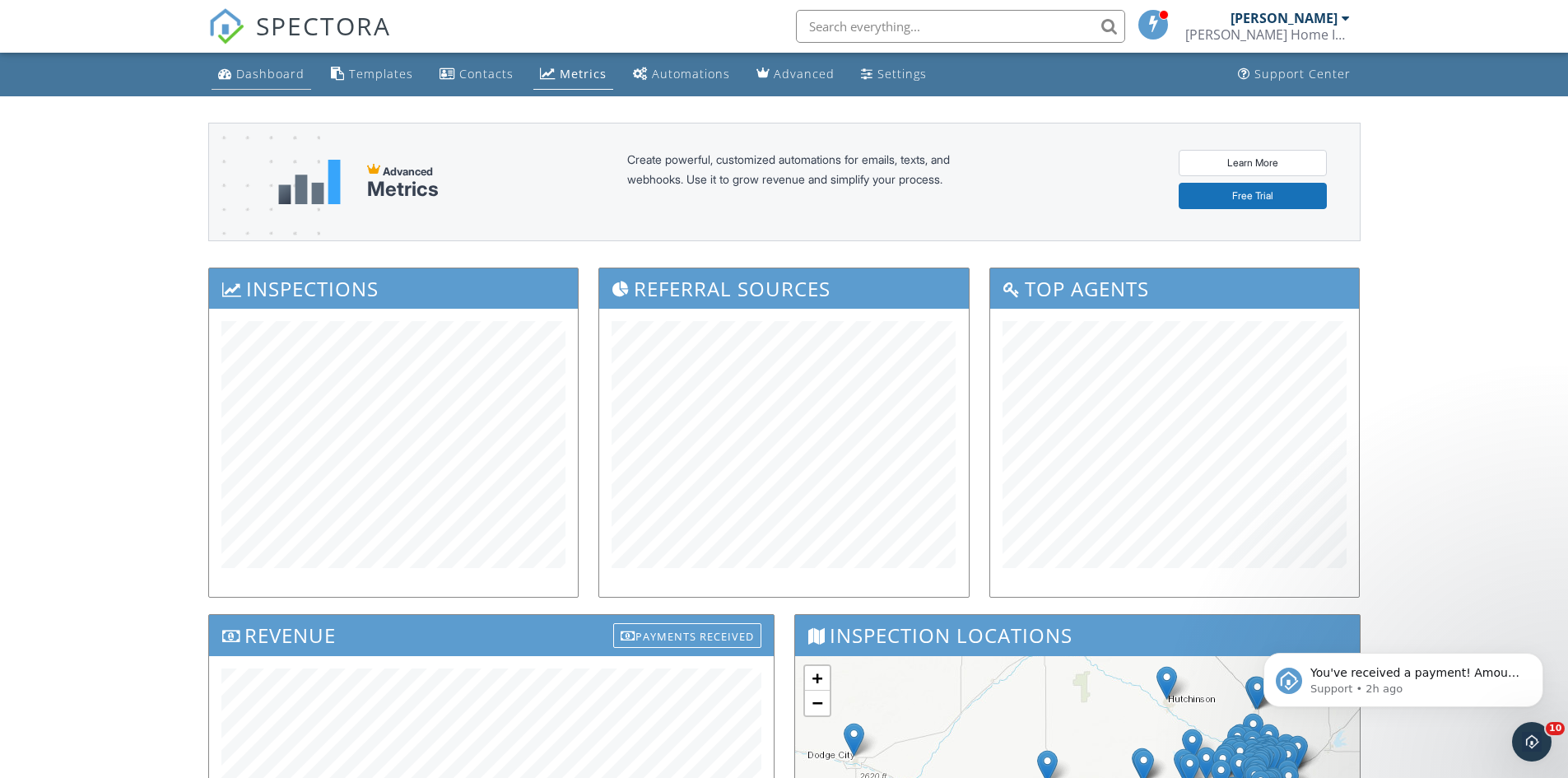
click at [248, 74] on div "Dashboard" at bounding box center [271, 73] width 68 height 15
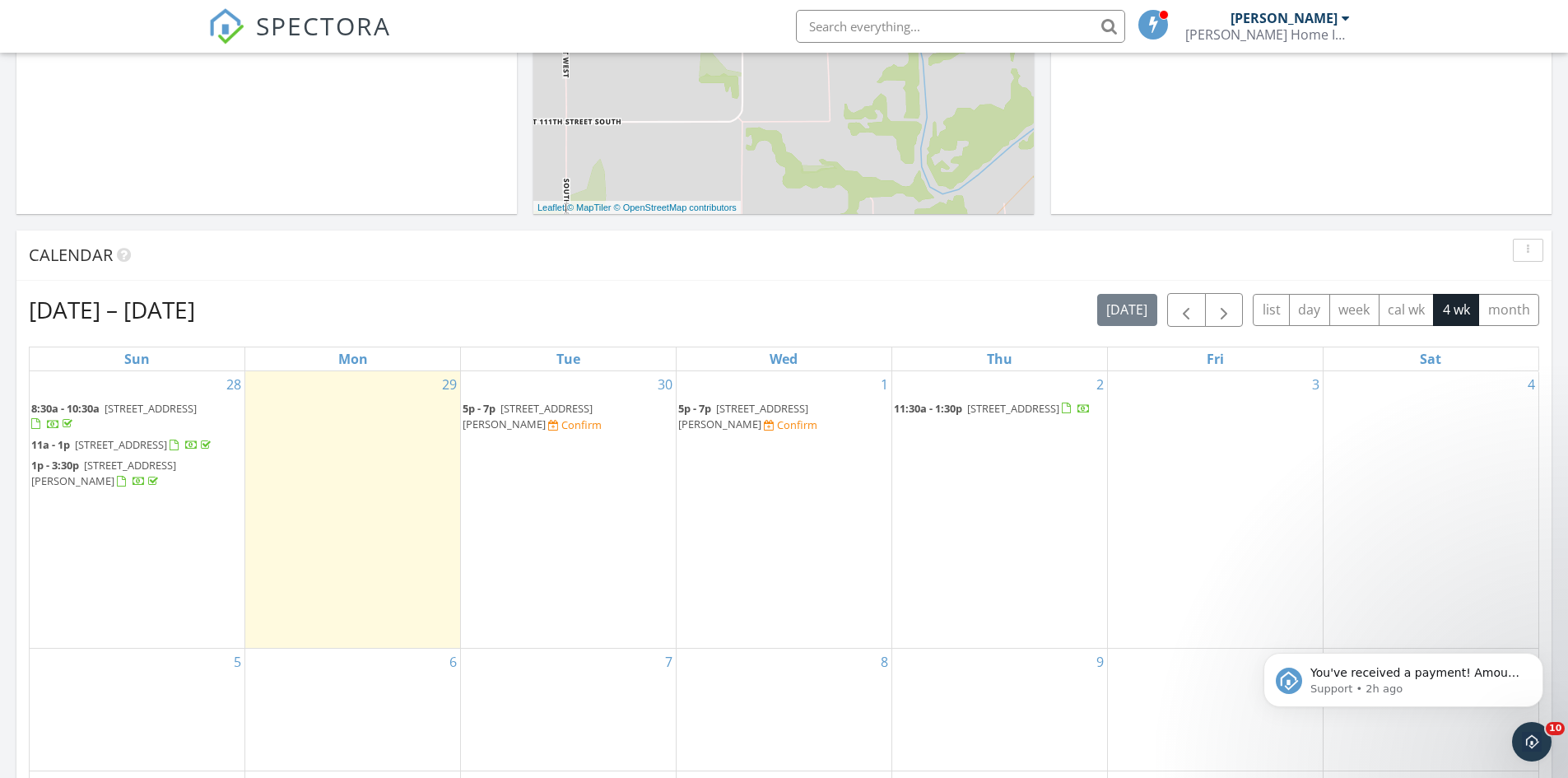
scroll to position [658, 0]
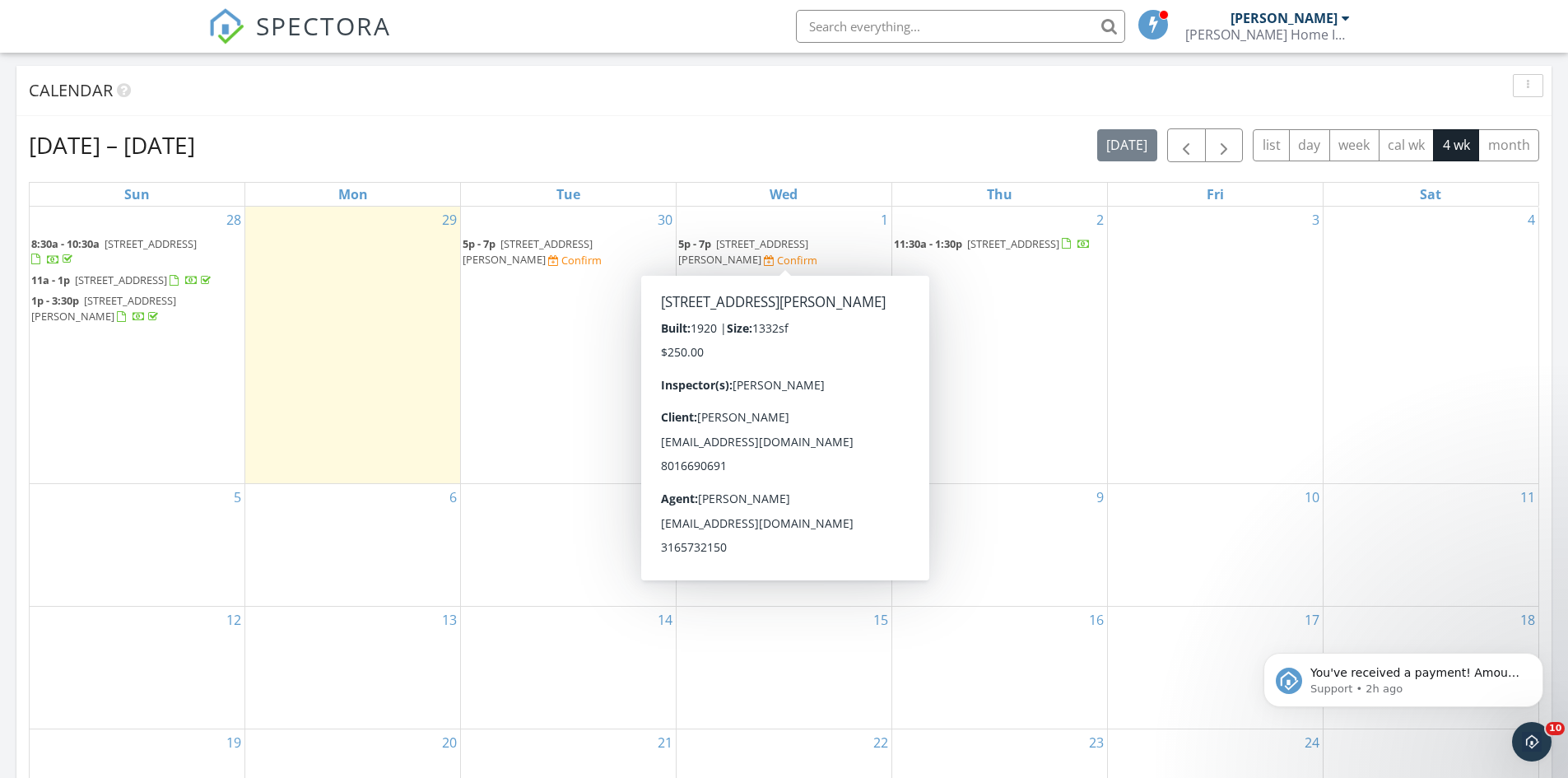
click at [777, 253] on div "Confirm" at bounding box center [797, 260] width 41 height 13
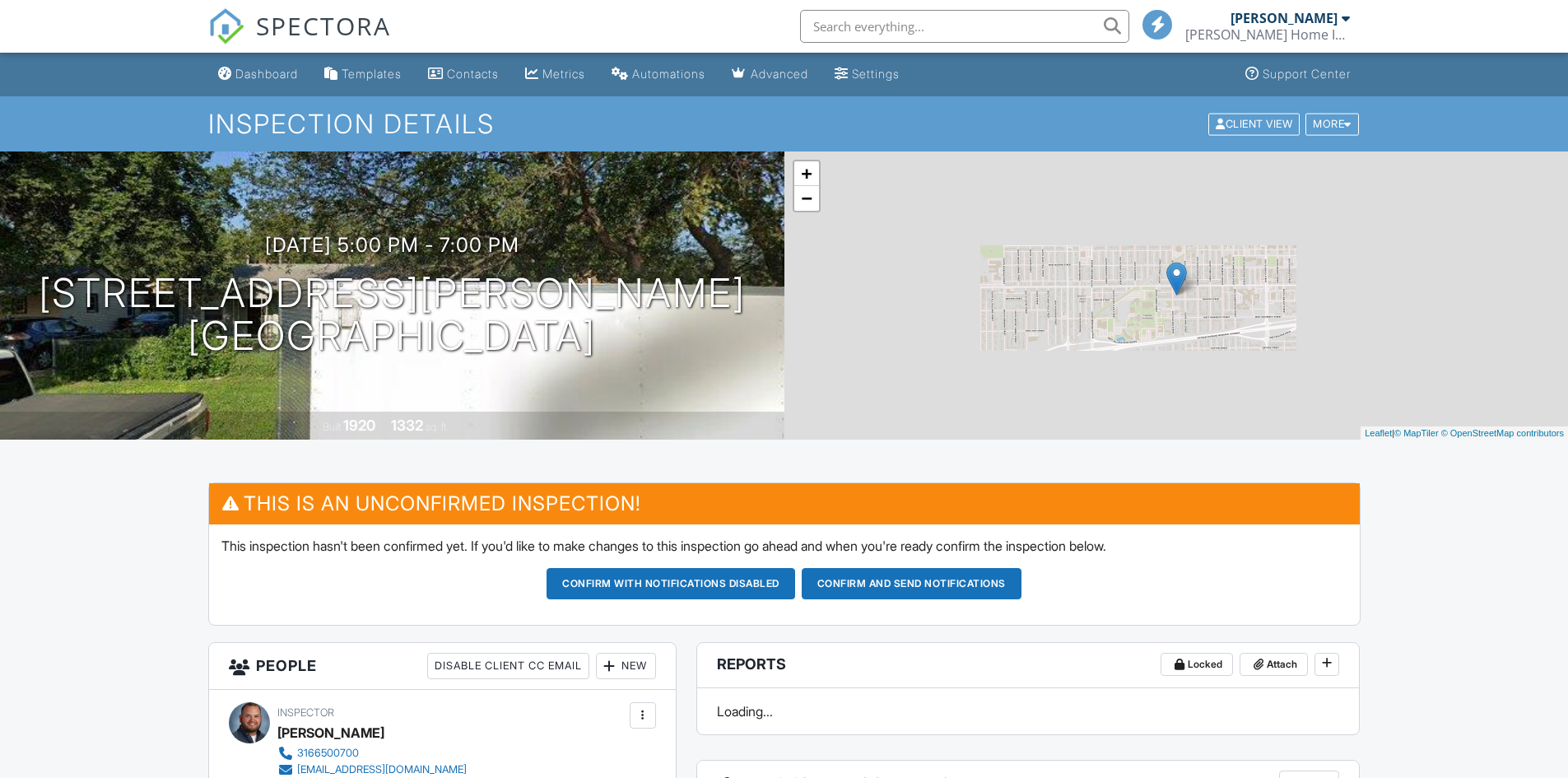
click at [806, 200] on link "−" at bounding box center [807, 198] width 25 height 25
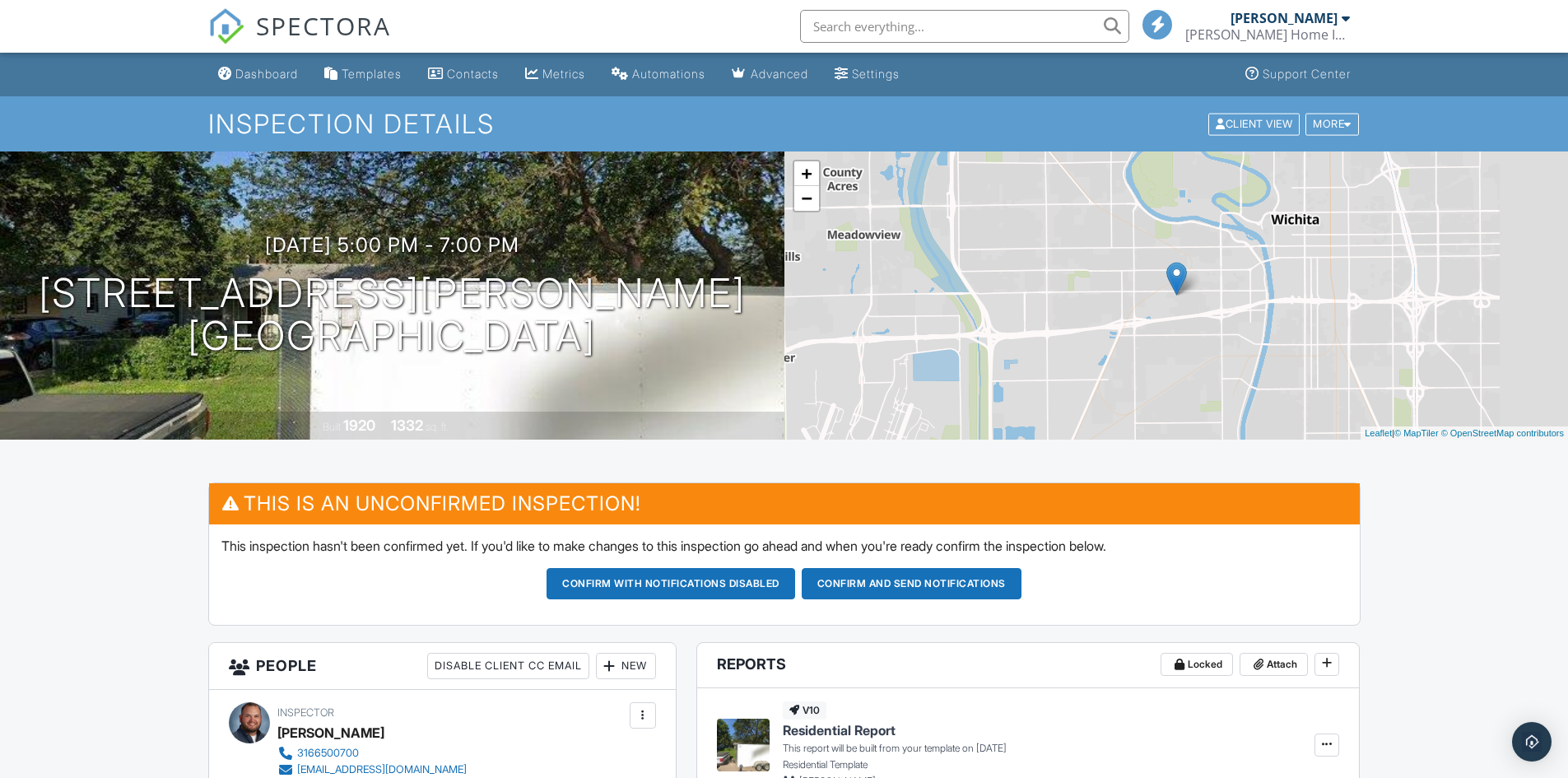
click at [806, 200] on link "−" at bounding box center [807, 198] width 25 height 25
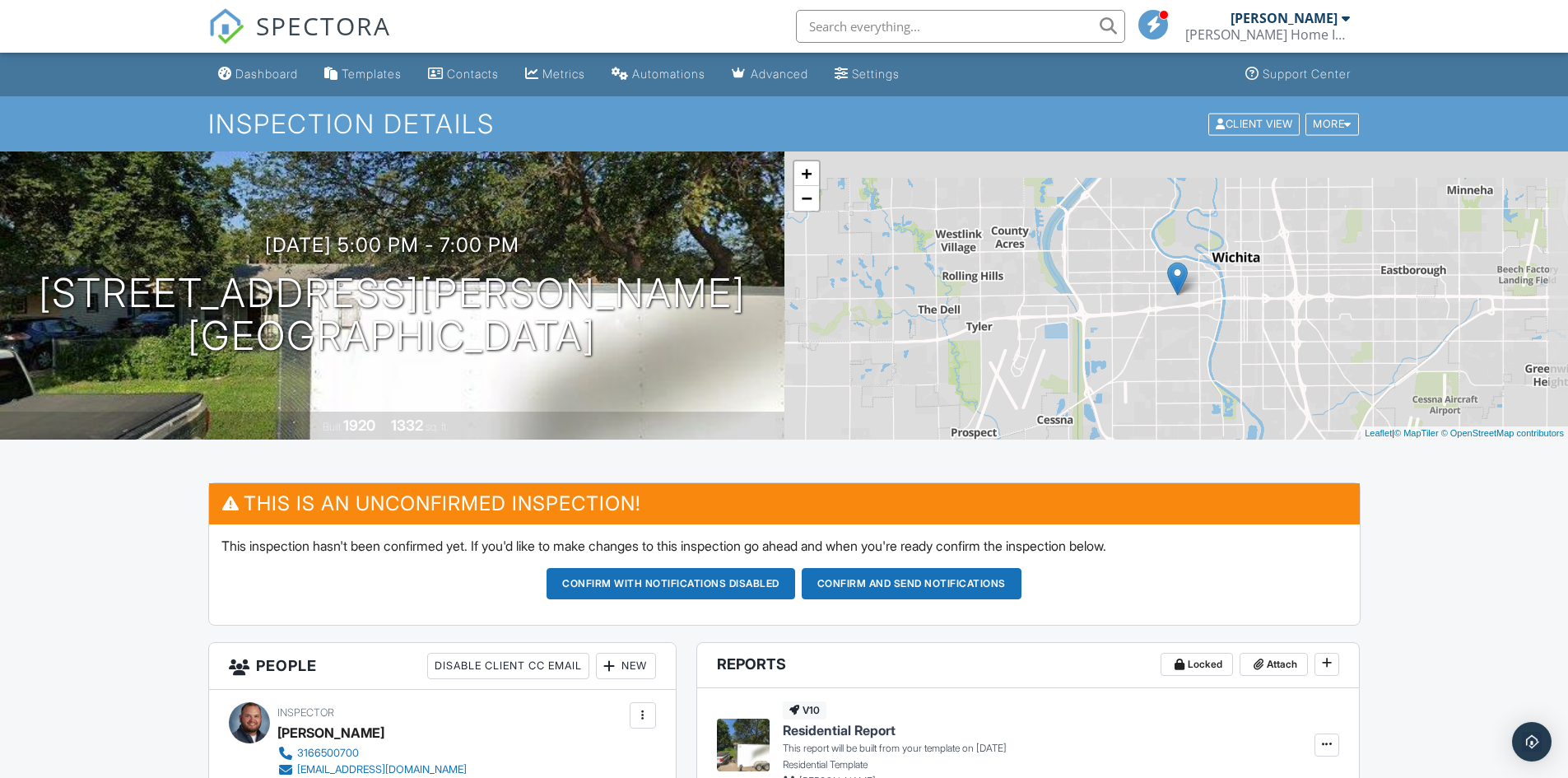
click at [806, 200] on link "−" at bounding box center [807, 198] width 25 height 25
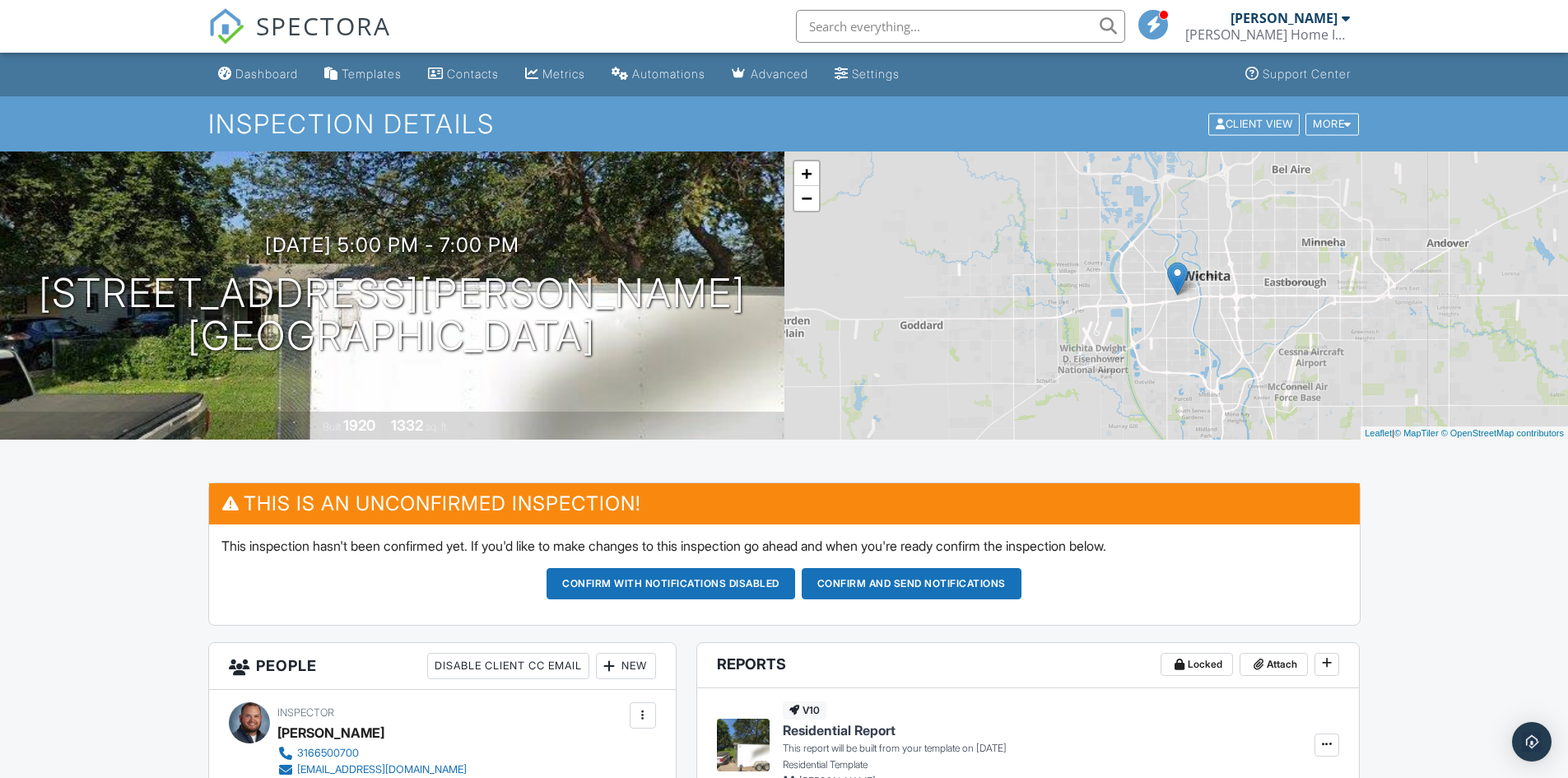
click at [806, 200] on link "−" at bounding box center [807, 198] width 25 height 25
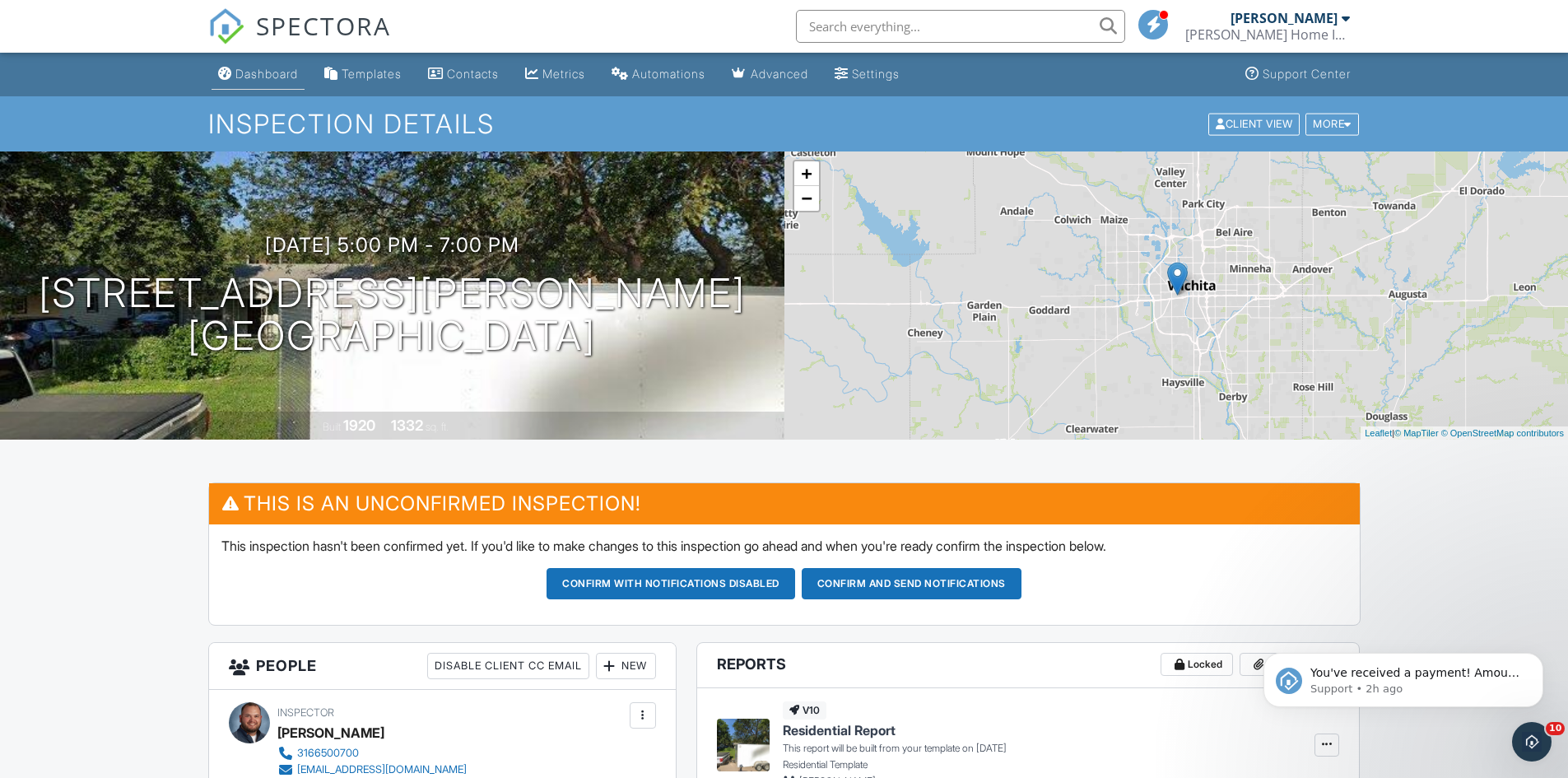
click at [261, 73] on div "Dashboard" at bounding box center [267, 73] width 63 height 14
